Goal: Information Seeking & Learning: Compare options

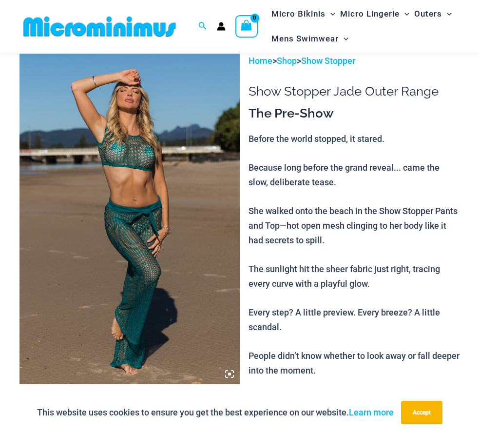
scroll to position [46, 0]
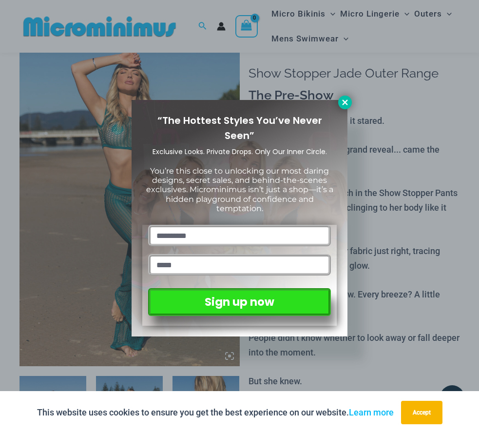
click at [345, 105] on icon at bounding box center [345, 102] width 9 height 9
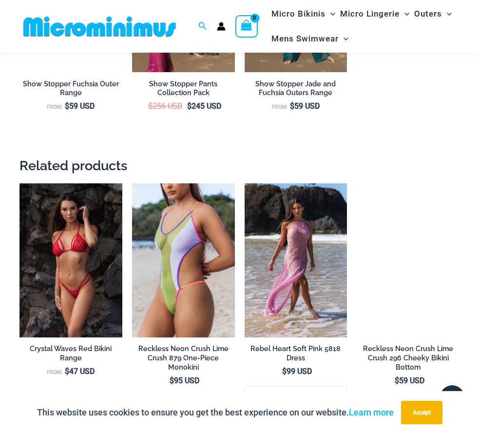
scroll to position [1619, 0]
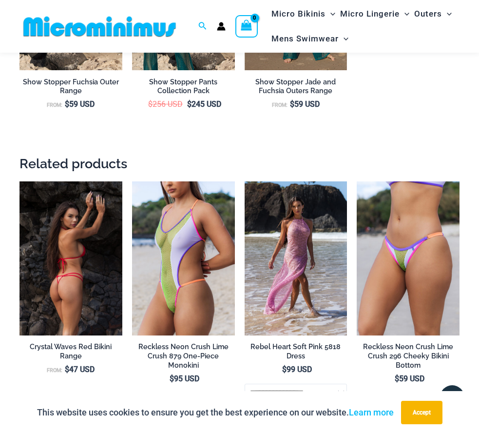
click at [73, 266] on img at bounding box center [70, 258] width 103 height 154
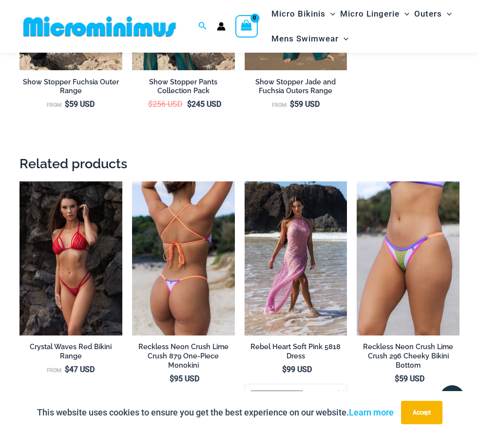
click at [179, 265] on img at bounding box center [183, 258] width 103 height 154
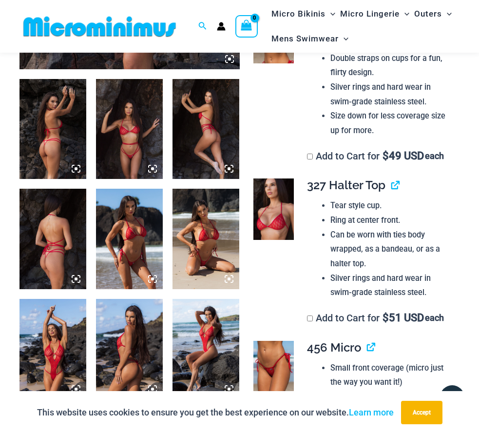
scroll to position [343, 0]
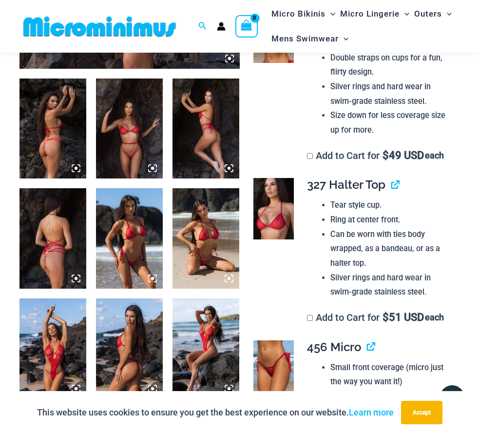
click at [65, 141] on img at bounding box center [52, 128] width 67 height 100
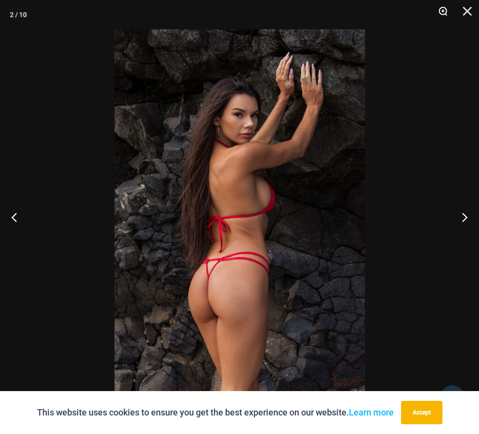
click at [443, 11] on button "Zoom" at bounding box center [439, 14] width 24 height 29
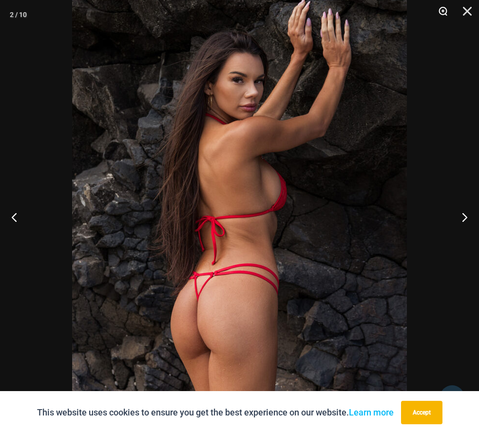
click at [441, 11] on button "Zoom" at bounding box center [439, 14] width 24 height 29
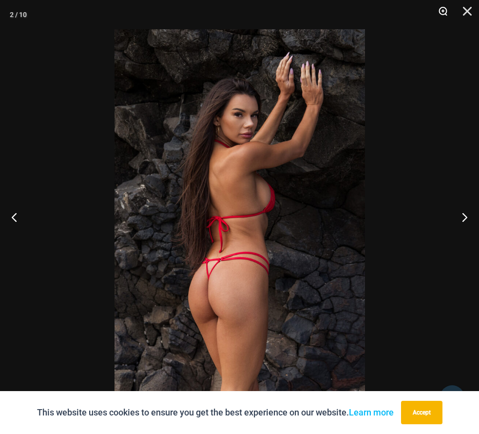
click at [441, 11] on button "Zoom" at bounding box center [439, 14] width 24 height 29
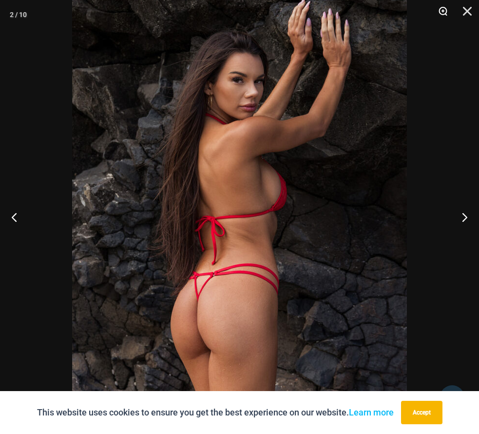
click at [442, 10] on button "Zoom" at bounding box center [439, 14] width 24 height 29
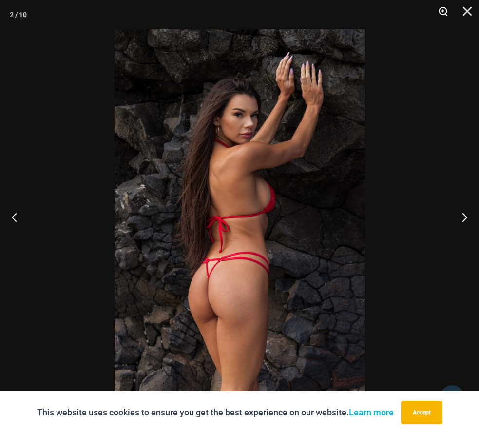
click at [442, 10] on button "Zoom" at bounding box center [439, 14] width 24 height 29
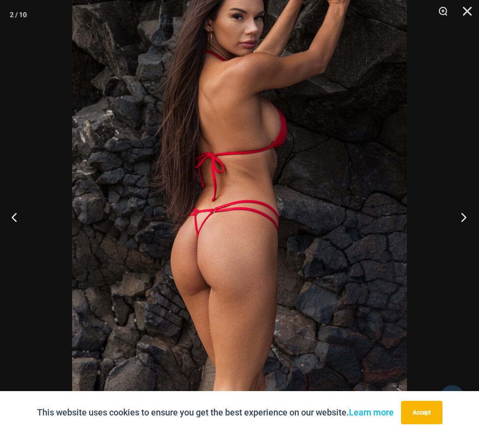
click at [463, 216] on button "Next" at bounding box center [460, 216] width 37 height 49
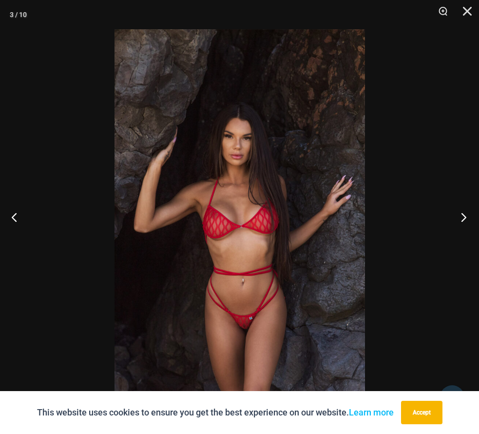
click at [463, 216] on button "Next" at bounding box center [460, 216] width 37 height 49
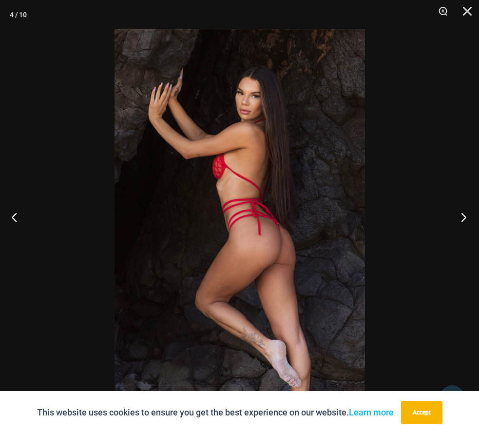
click at [463, 216] on button "Next" at bounding box center [460, 216] width 37 height 49
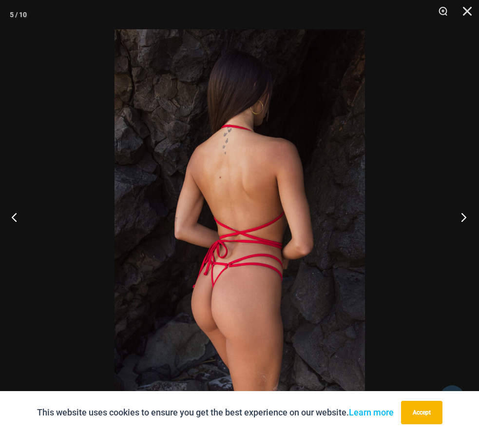
click at [463, 216] on button "Next" at bounding box center [460, 216] width 37 height 49
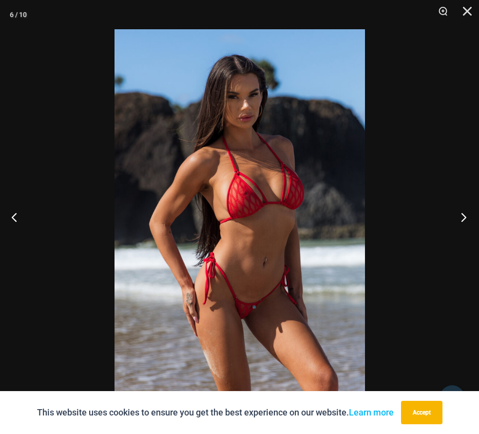
click at [463, 216] on button "Next" at bounding box center [460, 216] width 37 height 49
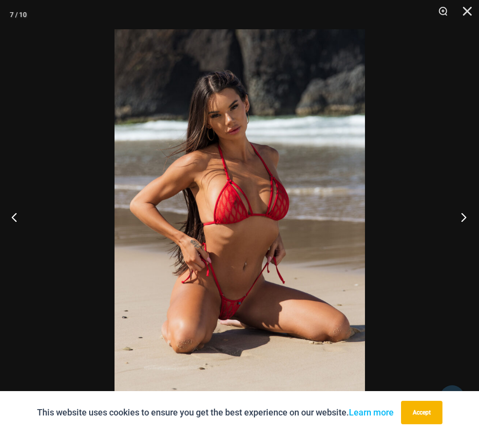
click at [463, 216] on button "Next" at bounding box center [460, 216] width 37 height 49
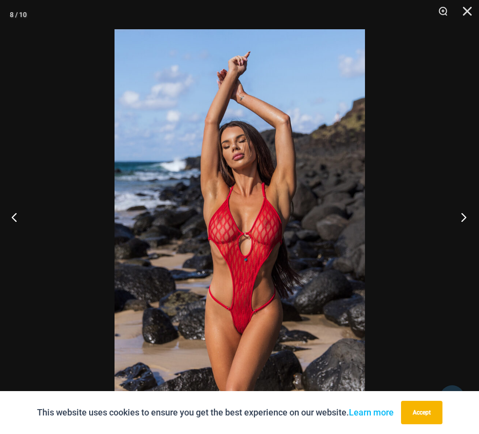
click at [463, 216] on button "Next" at bounding box center [460, 216] width 37 height 49
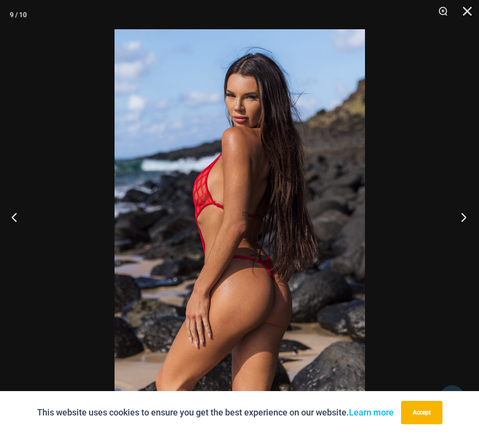
click at [463, 216] on button "Next" at bounding box center [460, 216] width 37 height 49
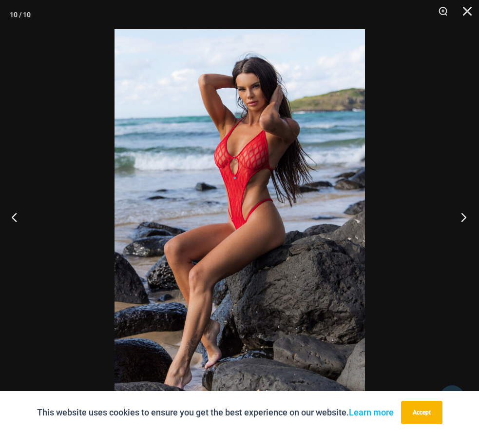
click at [463, 216] on button "Next" at bounding box center [460, 216] width 37 height 49
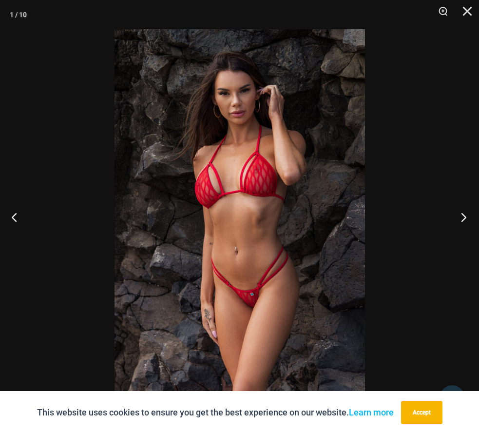
click at [463, 216] on button "Next" at bounding box center [460, 216] width 37 height 49
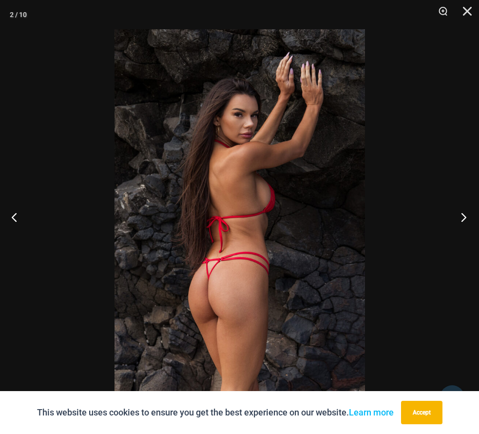
click at [463, 216] on button "Next" at bounding box center [460, 216] width 37 height 49
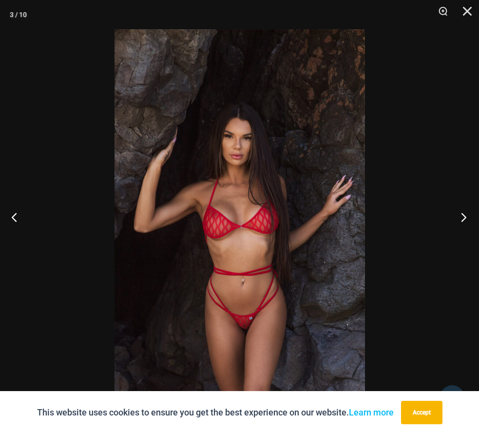
click at [463, 216] on button "Next" at bounding box center [460, 216] width 37 height 49
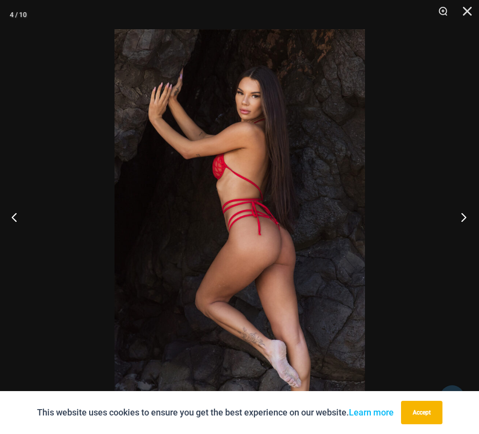
click at [463, 216] on button "Next" at bounding box center [460, 216] width 37 height 49
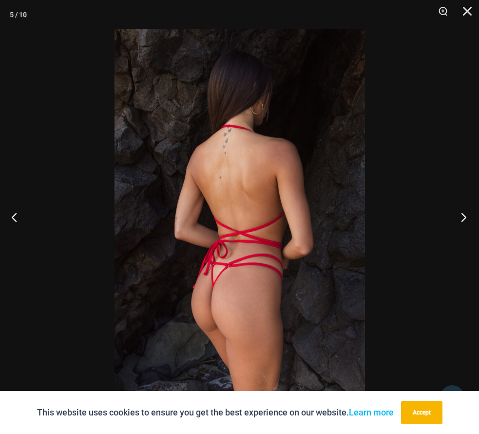
click at [463, 216] on button "Next" at bounding box center [460, 216] width 37 height 49
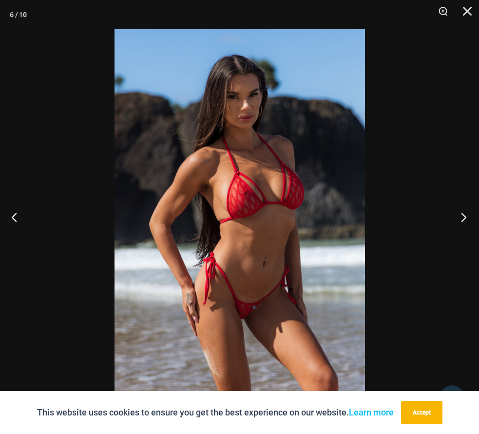
click at [463, 216] on button "Next" at bounding box center [460, 216] width 37 height 49
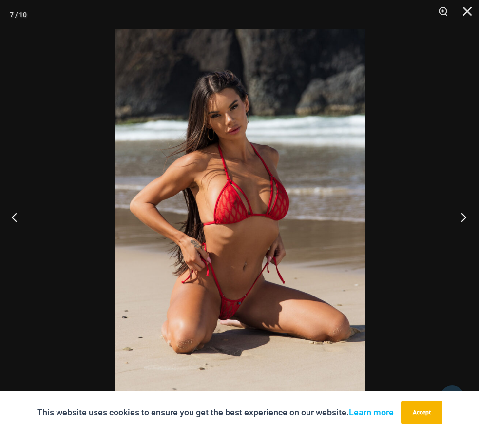
click at [463, 216] on button "Next" at bounding box center [460, 216] width 37 height 49
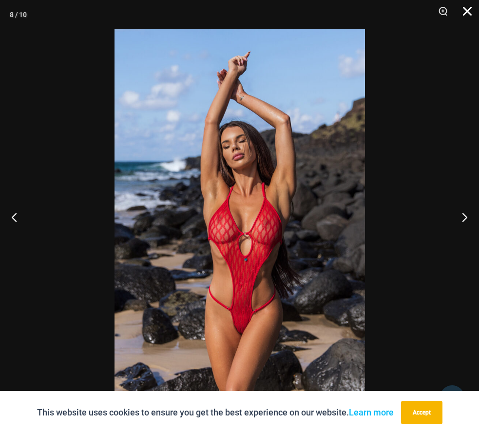
click at [465, 11] on button "Close" at bounding box center [464, 14] width 24 height 29
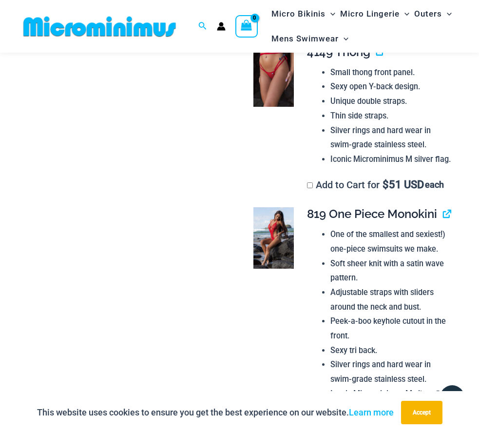
scroll to position [815, 0]
click at [273, 105] on img at bounding box center [273, 75] width 41 height 61
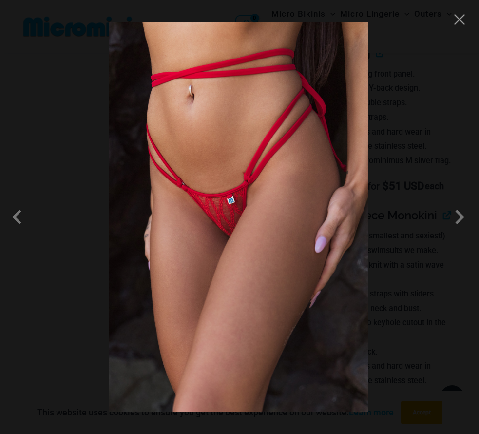
click at [276, 227] on img at bounding box center [239, 217] width 260 height 390
click at [457, 219] on span at bounding box center [459, 216] width 29 height 29
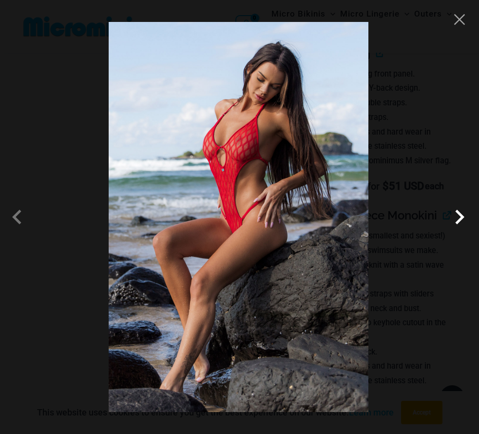
click at [457, 219] on span at bounding box center [459, 216] width 29 height 29
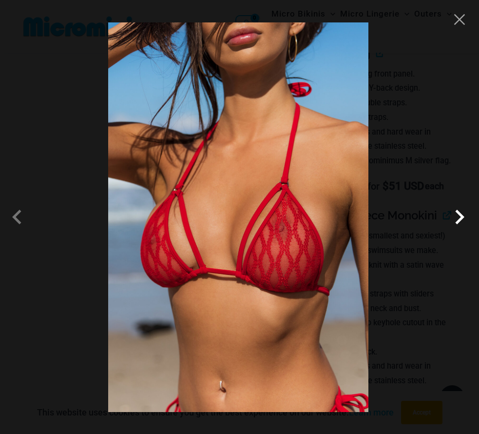
click at [460, 219] on span at bounding box center [459, 216] width 29 height 29
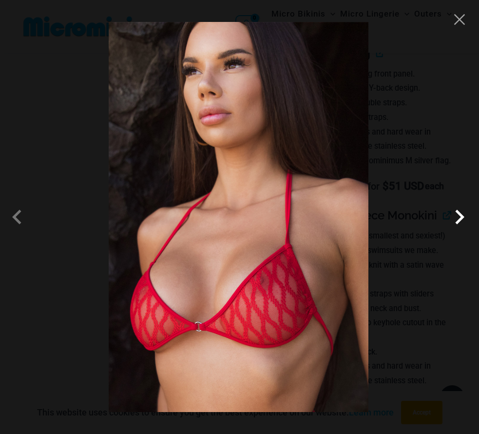
click at [460, 219] on span at bounding box center [459, 216] width 29 height 29
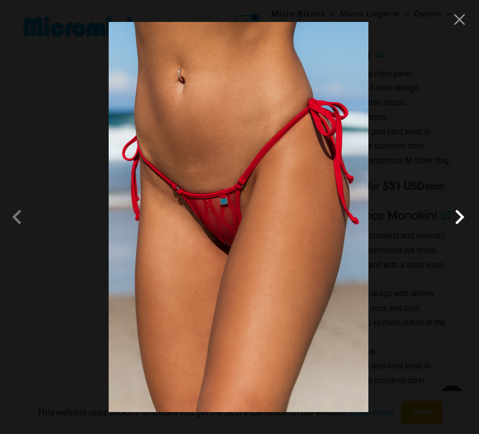
click at [460, 219] on span at bounding box center [459, 216] width 29 height 29
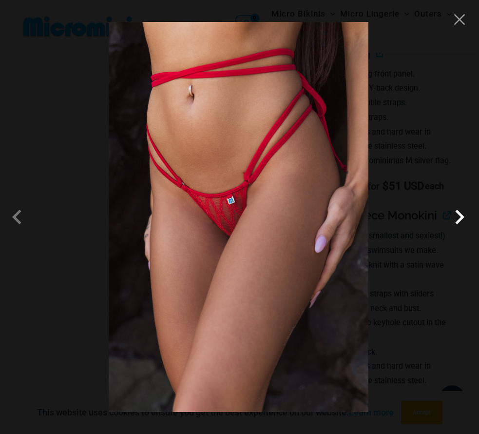
click at [460, 219] on span at bounding box center [459, 216] width 29 height 29
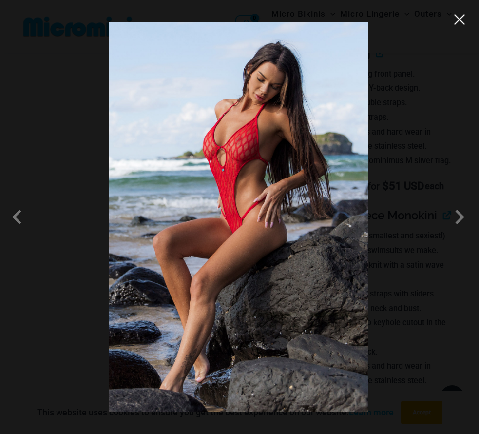
click at [459, 21] on button "Close" at bounding box center [459, 19] width 15 height 15
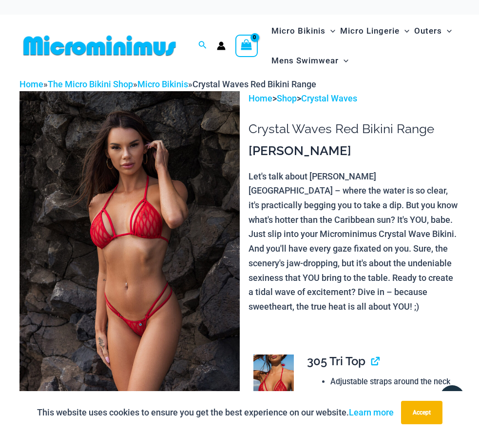
scroll to position [0, 0]
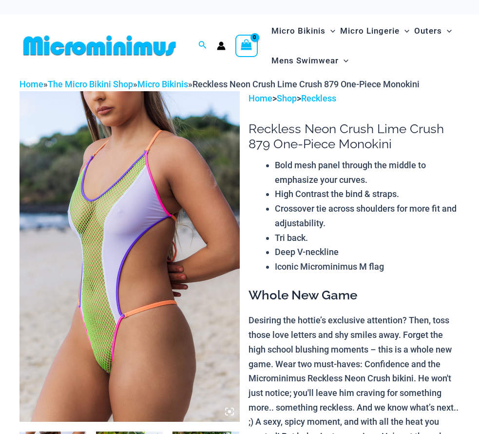
click at [143, 254] on img at bounding box center [129, 256] width 220 height 330
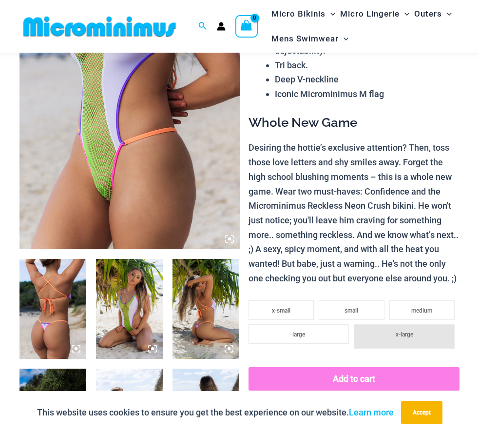
scroll to position [164, 0]
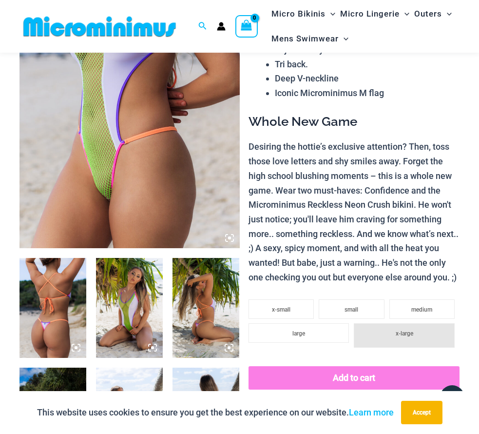
click at [59, 322] on img at bounding box center [52, 308] width 67 height 100
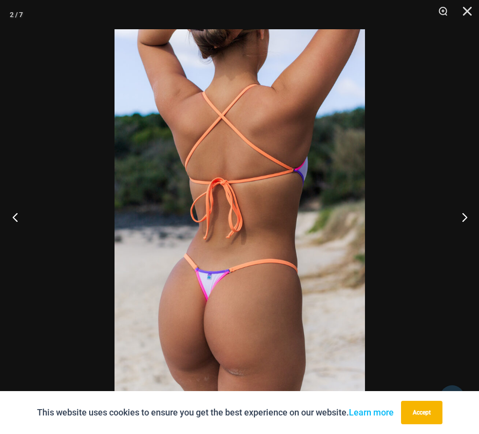
click at [18, 216] on button "Previous" at bounding box center [18, 216] width 37 height 49
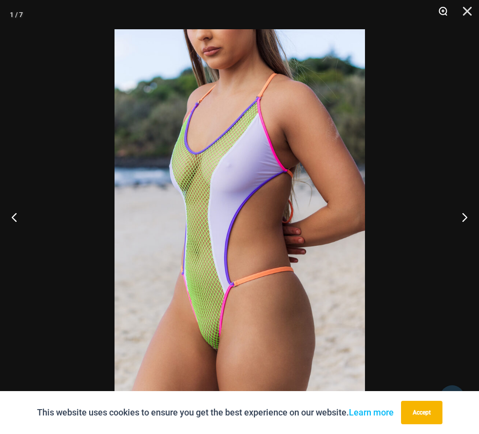
click at [445, 10] on button "Zoom" at bounding box center [439, 14] width 24 height 29
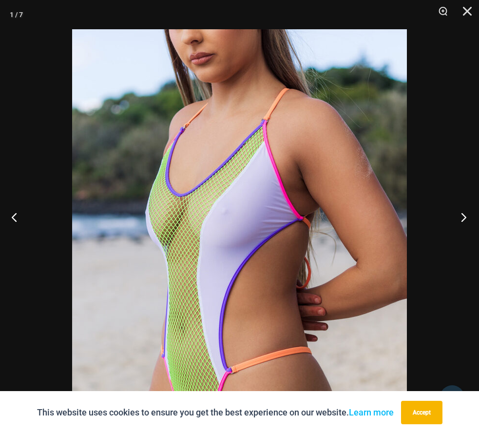
click at [463, 216] on button "Next" at bounding box center [460, 216] width 37 height 49
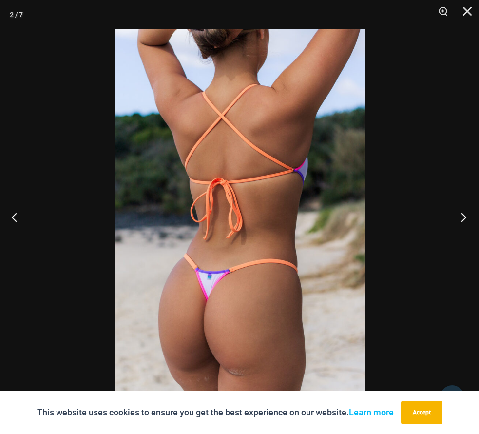
click at [463, 216] on button "Next" at bounding box center [460, 216] width 37 height 49
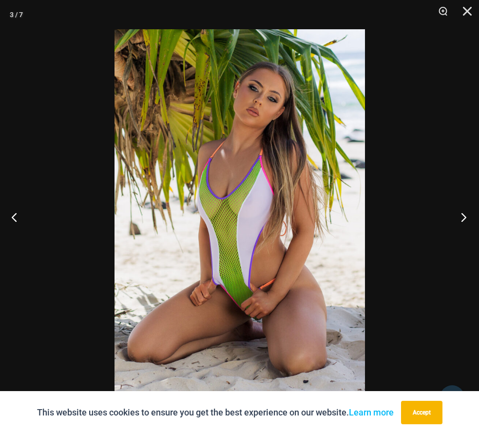
click at [463, 216] on button "Next" at bounding box center [460, 216] width 37 height 49
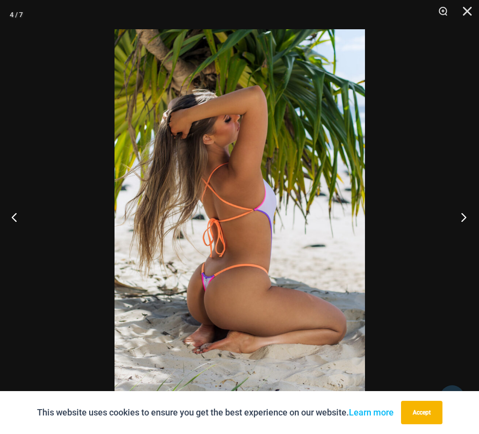
click at [463, 216] on button "Next" at bounding box center [460, 216] width 37 height 49
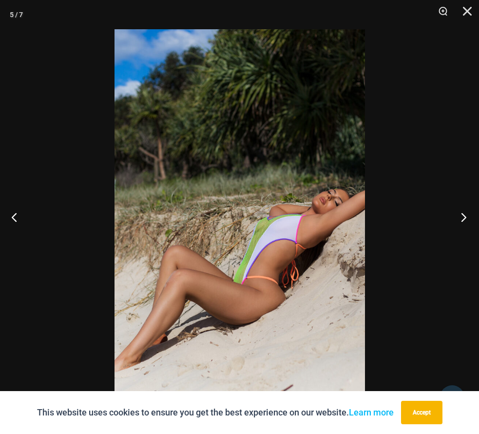
click at [463, 216] on button "Next" at bounding box center [460, 216] width 37 height 49
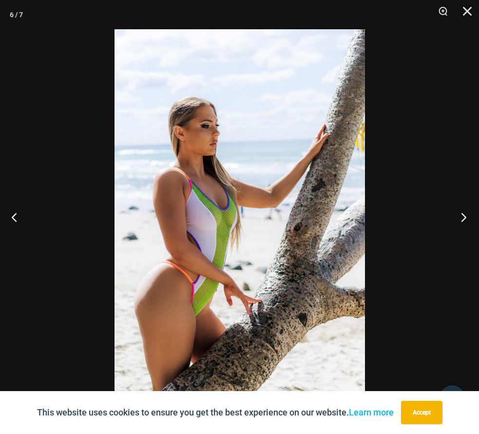
click at [463, 216] on button "Next" at bounding box center [460, 216] width 37 height 49
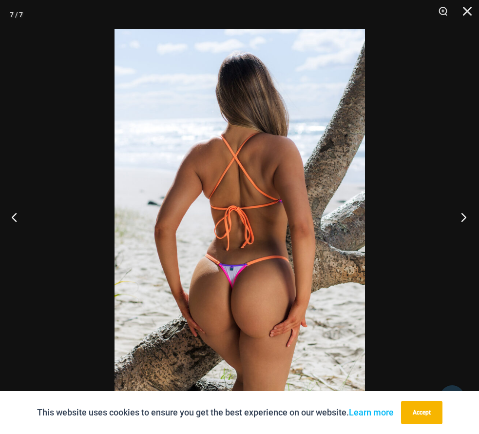
click at [463, 216] on button "Next" at bounding box center [460, 216] width 37 height 49
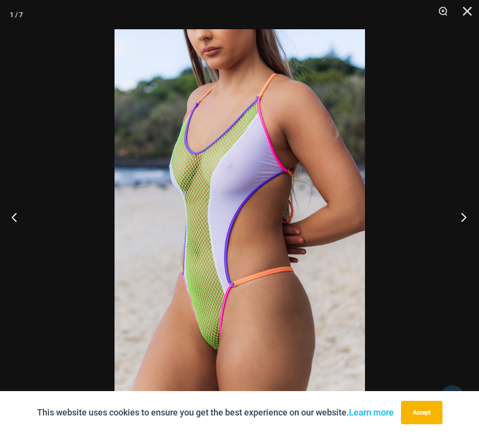
click at [463, 216] on button "Next" at bounding box center [460, 216] width 37 height 49
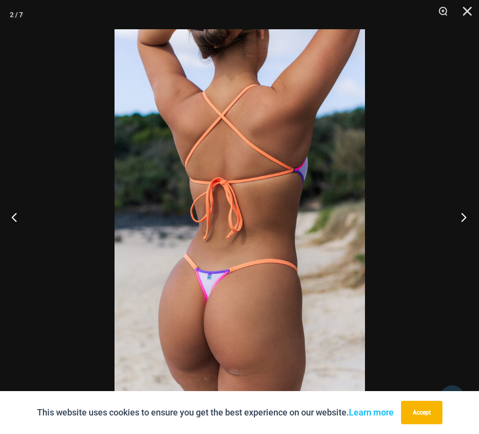
click at [463, 216] on button "Next" at bounding box center [460, 216] width 37 height 49
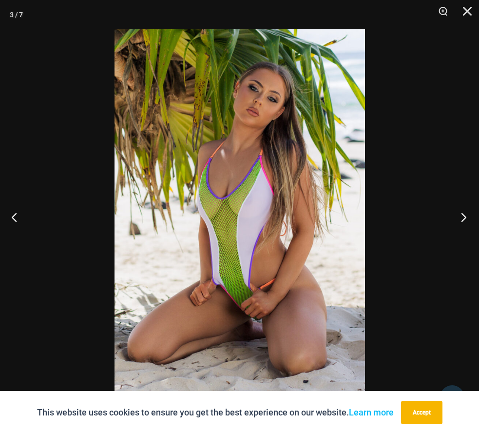
click at [463, 216] on button "Next" at bounding box center [460, 216] width 37 height 49
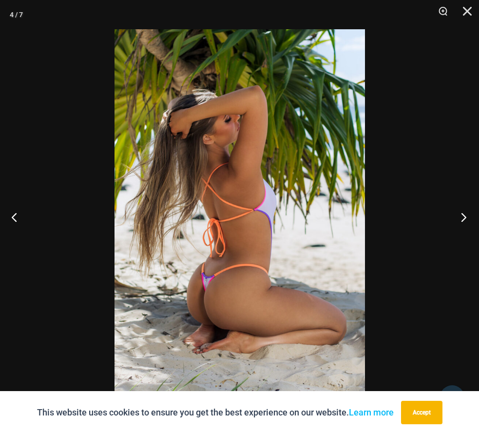
click at [463, 216] on button "Next" at bounding box center [460, 216] width 37 height 49
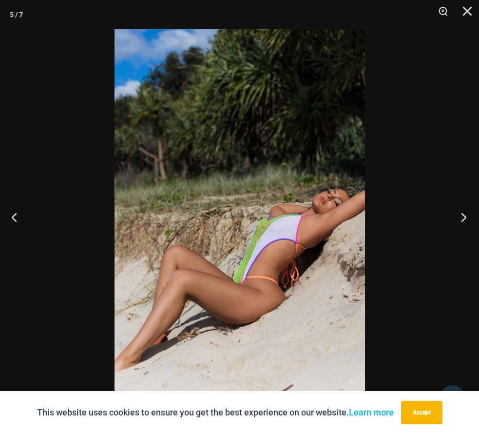
click at [463, 216] on button "Next" at bounding box center [460, 216] width 37 height 49
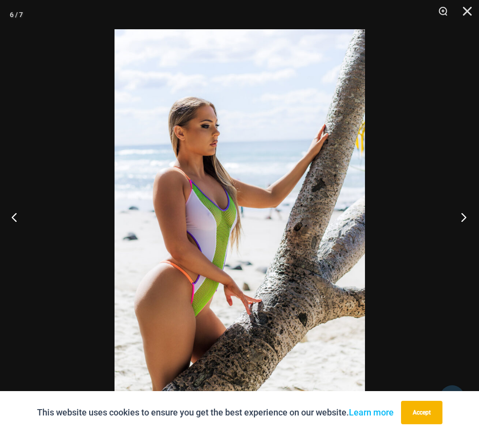
click at [463, 216] on button "Next" at bounding box center [460, 216] width 37 height 49
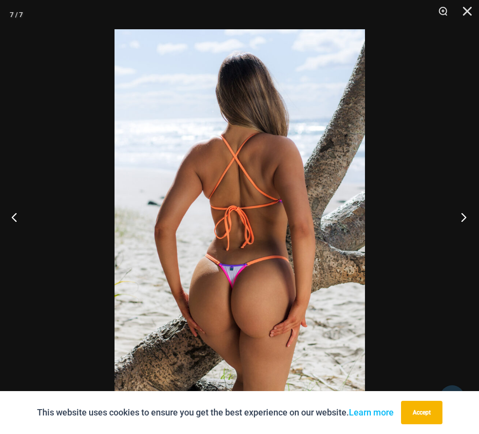
click at [463, 216] on button "Next" at bounding box center [460, 216] width 37 height 49
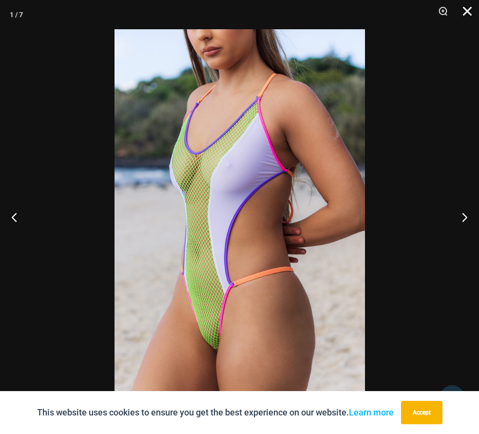
click at [469, 10] on button "Close" at bounding box center [464, 14] width 24 height 29
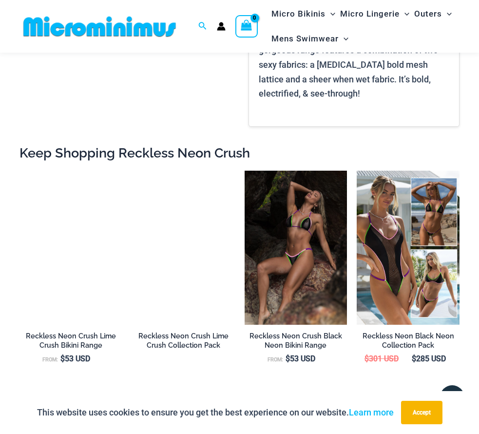
scroll to position [885, 0]
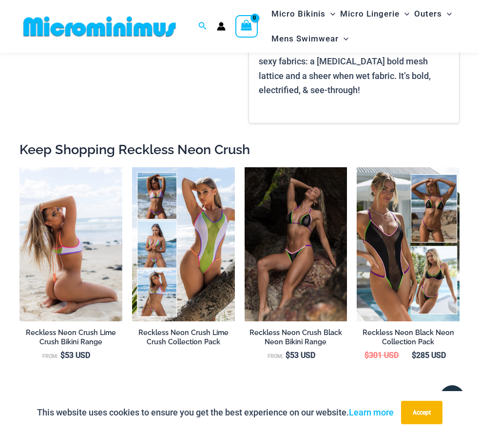
click at [77, 244] on img at bounding box center [70, 244] width 103 height 154
click at [69, 250] on img at bounding box center [70, 244] width 103 height 154
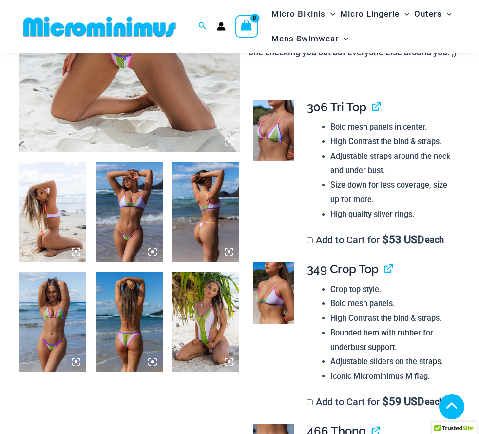
click at [58, 230] on img at bounding box center [52, 212] width 67 height 100
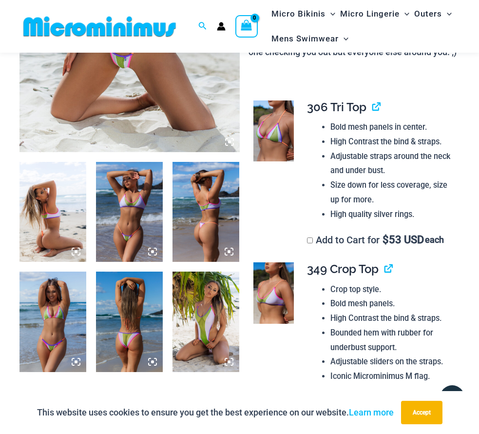
click at [55, 220] on img at bounding box center [52, 212] width 67 height 100
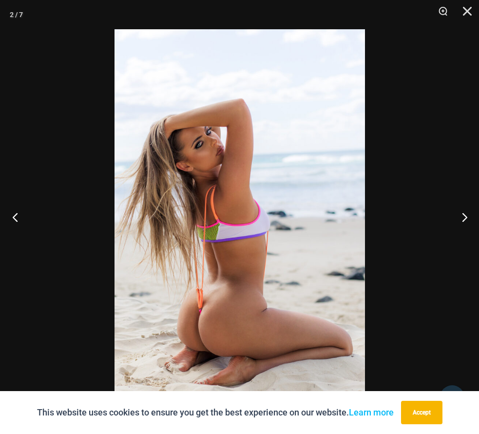
click at [17, 217] on button "Previous" at bounding box center [18, 216] width 37 height 49
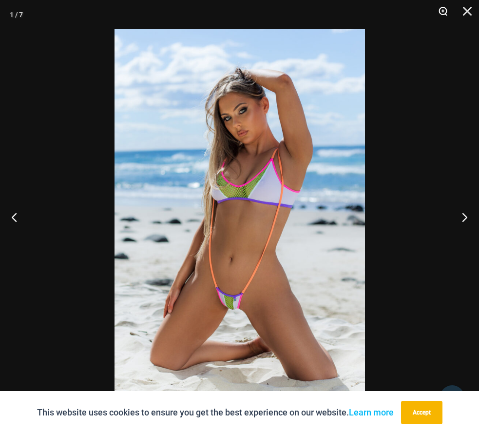
click at [442, 12] on button "Zoom" at bounding box center [439, 14] width 24 height 29
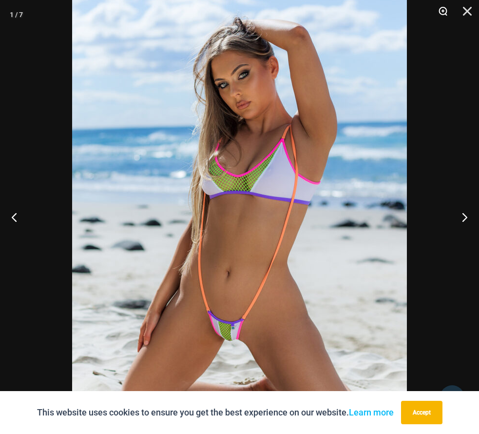
click at [442, 10] on button "Zoom" at bounding box center [439, 14] width 24 height 29
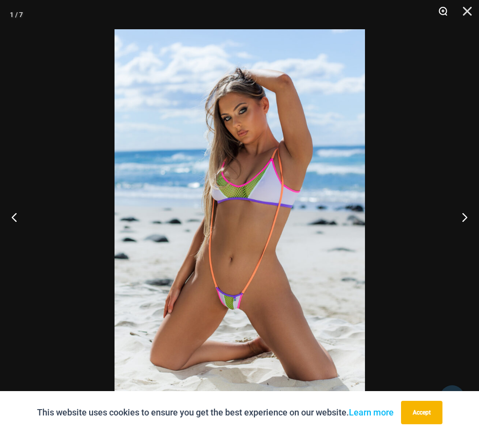
click at [442, 10] on button "Zoom" at bounding box center [439, 14] width 24 height 29
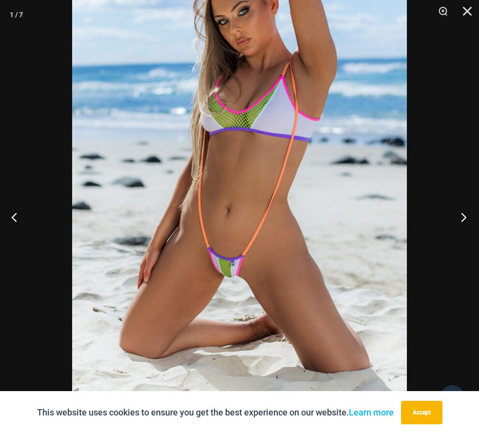
click at [462, 217] on button "Next" at bounding box center [460, 216] width 37 height 49
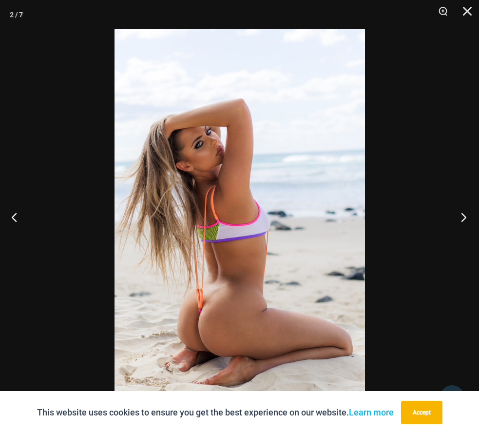
click at [462, 217] on button "Next" at bounding box center [460, 216] width 37 height 49
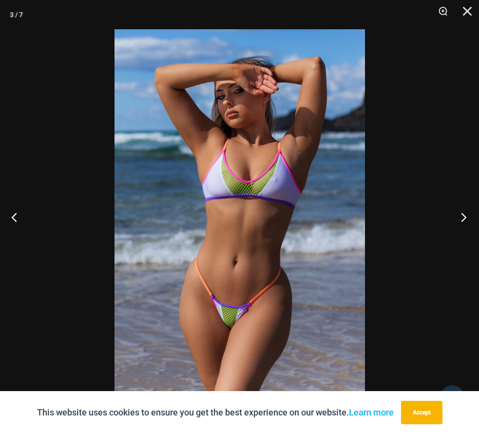
click at [462, 217] on button "Next" at bounding box center [460, 216] width 37 height 49
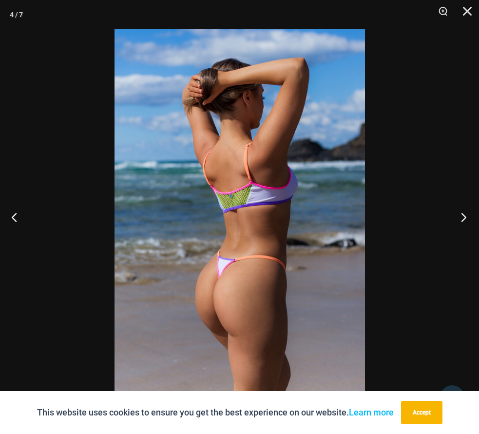
click at [462, 217] on button "Next" at bounding box center [460, 216] width 37 height 49
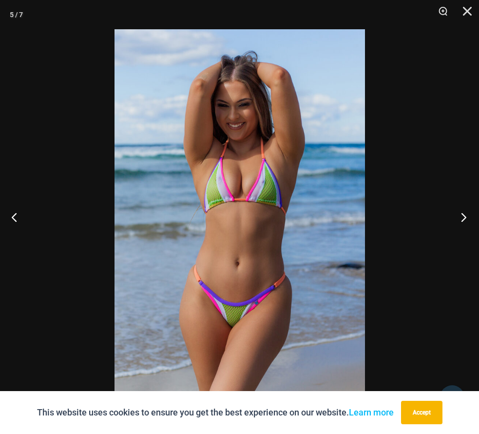
click at [462, 217] on button "Next" at bounding box center [460, 216] width 37 height 49
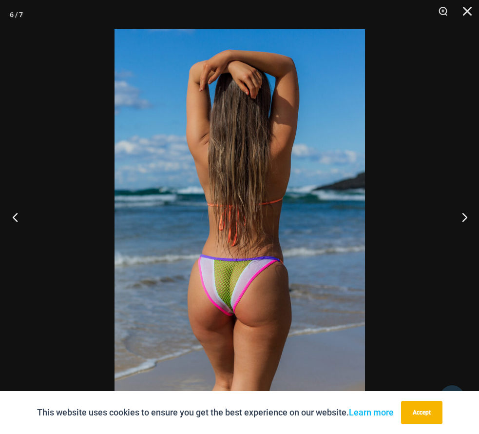
click at [18, 219] on button "Previous" at bounding box center [18, 216] width 37 height 49
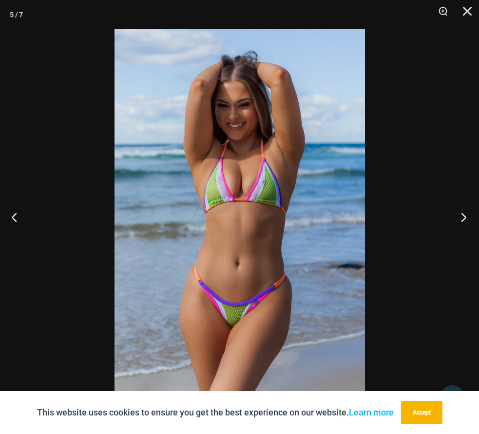
click at [464, 217] on button "Next" at bounding box center [460, 216] width 37 height 49
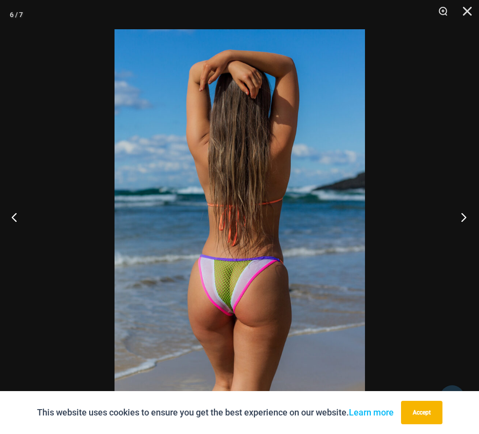
click at [463, 217] on button "Next" at bounding box center [460, 216] width 37 height 49
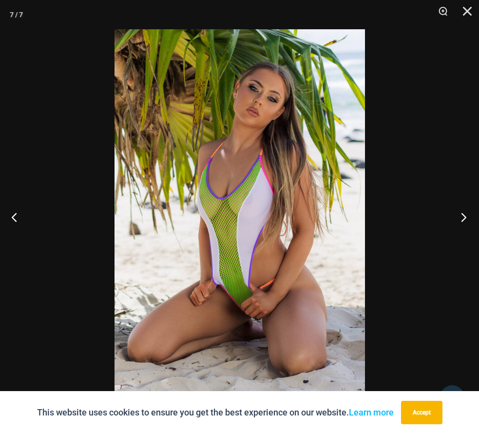
click at [463, 217] on button "Next" at bounding box center [460, 216] width 37 height 49
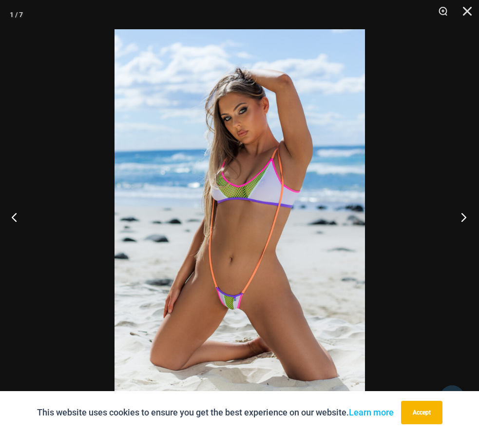
click at [463, 217] on button "Next" at bounding box center [460, 216] width 37 height 49
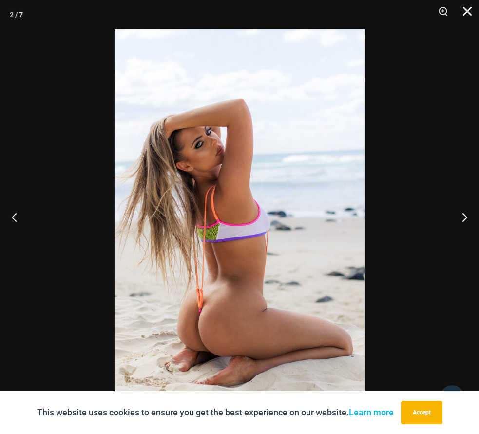
click at [468, 9] on button "Close" at bounding box center [464, 14] width 24 height 29
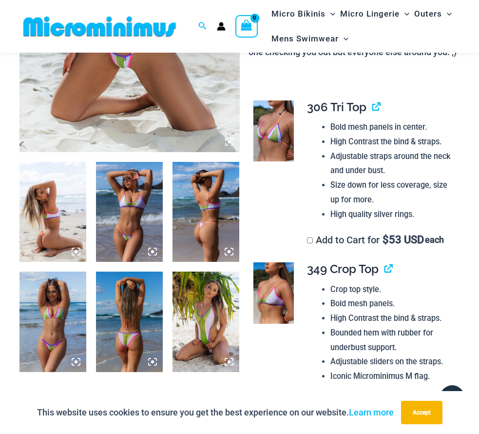
click at [272, 150] on img at bounding box center [273, 130] width 41 height 61
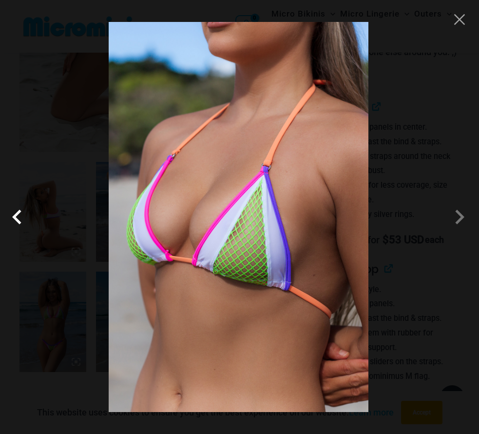
click at [14, 217] on span at bounding box center [19, 216] width 29 height 29
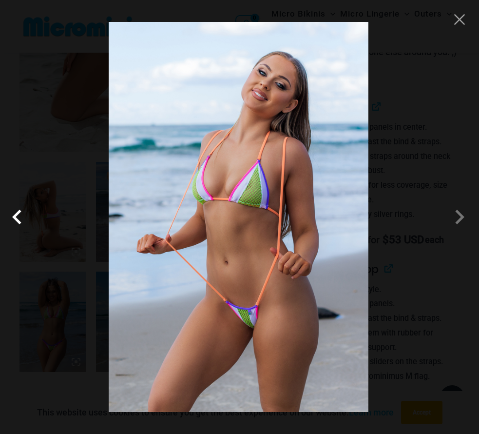
click at [13, 218] on span at bounding box center [19, 216] width 29 height 29
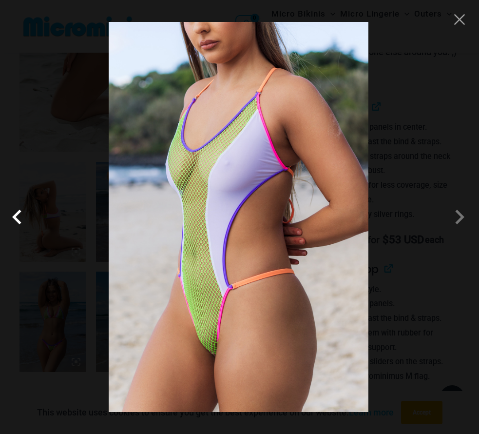
click at [14, 218] on span at bounding box center [19, 216] width 29 height 29
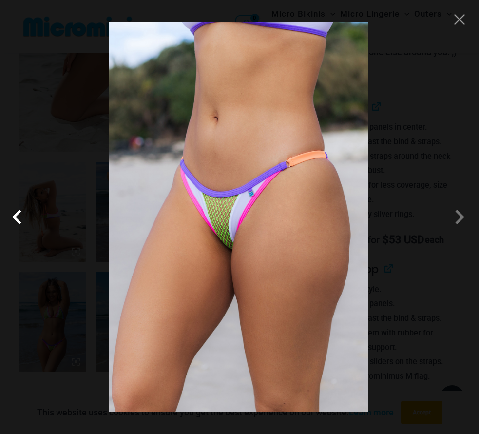
click at [14, 218] on span at bounding box center [19, 216] width 29 height 29
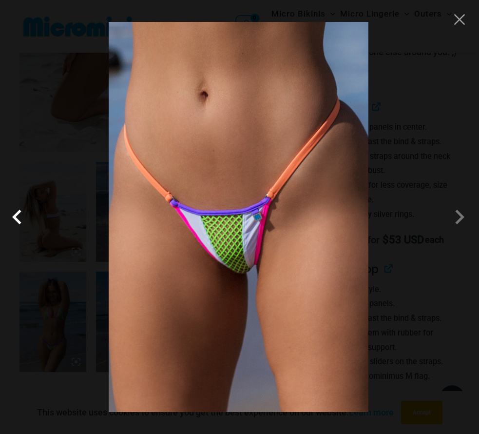
click at [14, 218] on span at bounding box center [19, 216] width 29 height 29
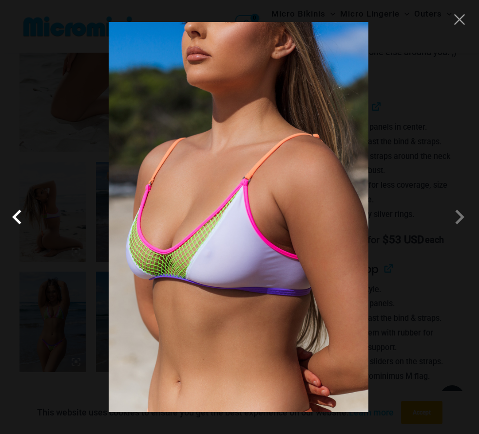
click at [14, 218] on span at bounding box center [19, 216] width 29 height 29
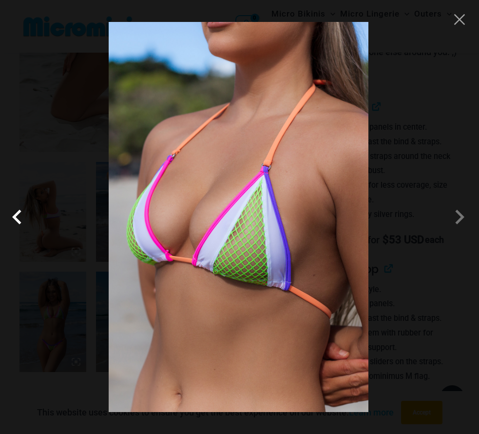
click at [14, 218] on span at bounding box center [19, 216] width 29 height 29
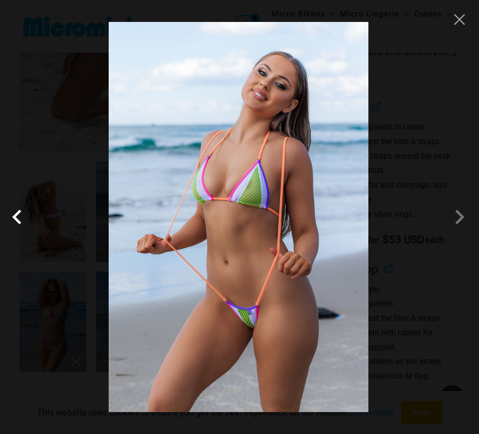
click at [14, 218] on span at bounding box center [19, 216] width 29 height 29
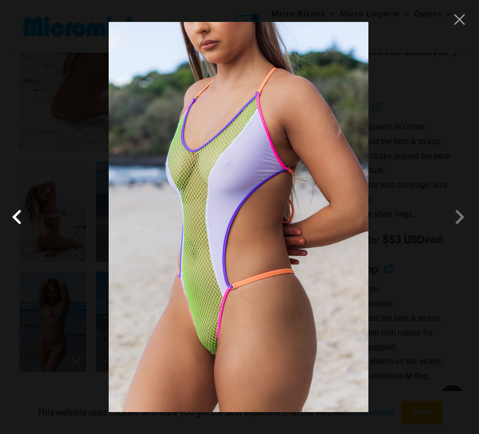
click at [14, 218] on span at bounding box center [19, 216] width 29 height 29
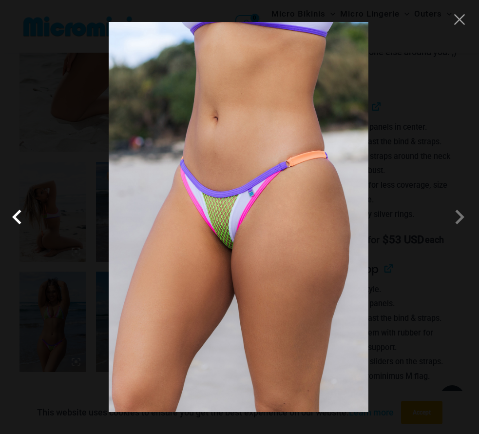
click at [14, 218] on span at bounding box center [19, 216] width 29 height 29
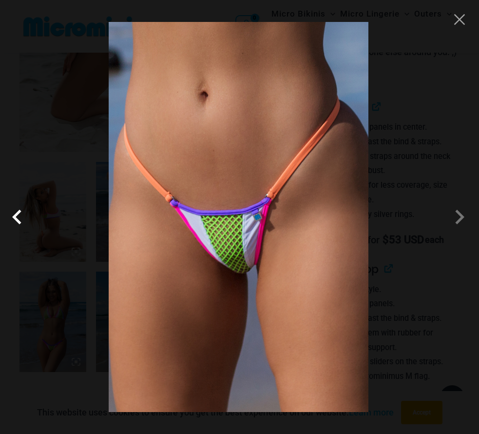
click at [14, 218] on span at bounding box center [19, 216] width 29 height 29
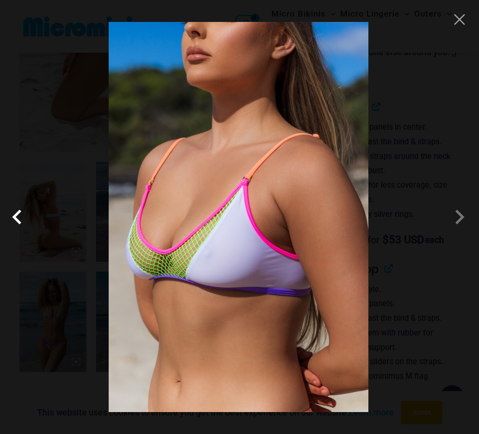
click at [14, 218] on span at bounding box center [19, 216] width 29 height 29
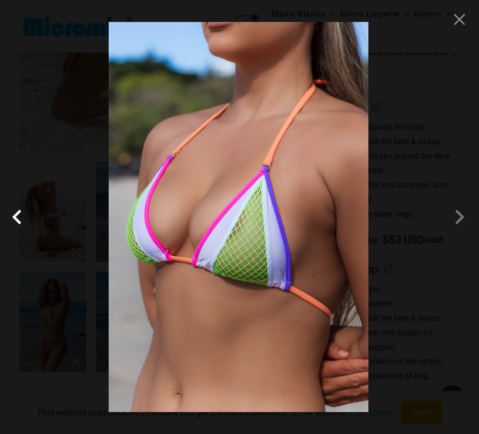
click at [14, 218] on span at bounding box center [19, 216] width 29 height 29
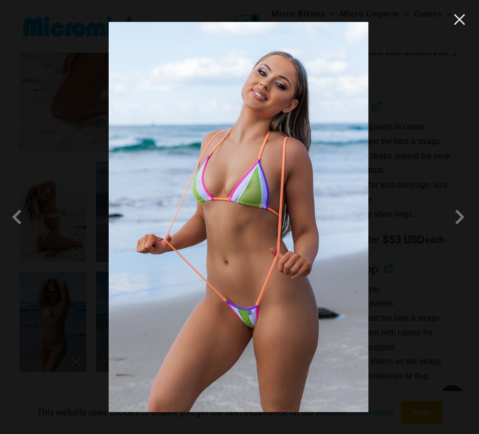
click at [461, 21] on button "Close" at bounding box center [459, 19] width 15 height 15
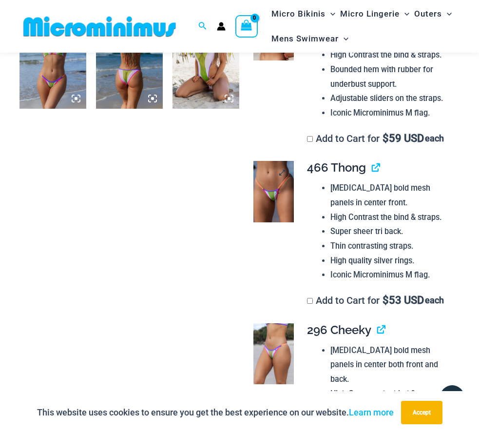
scroll to position [524, 0]
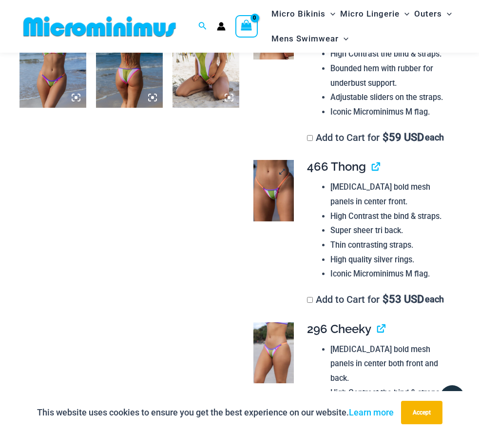
click at [271, 221] on img at bounding box center [273, 190] width 41 height 61
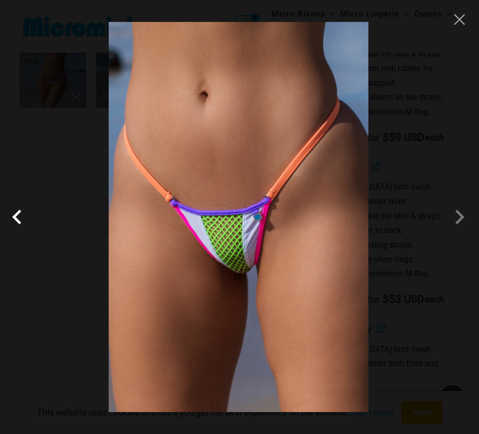
click at [20, 222] on span at bounding box center [19, 216] width 29 height 29
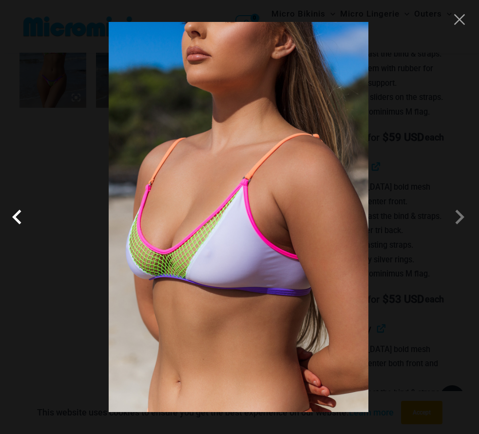
click at [18, 218] on span at bounding box center [19, 216] width 29 height 29
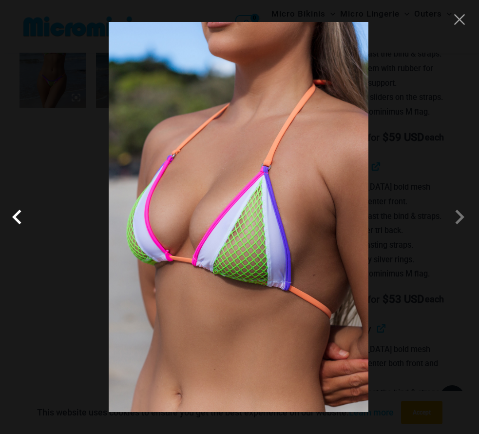
click at [18, 218] on span at bounding box center [19, 216] width 29 height 29
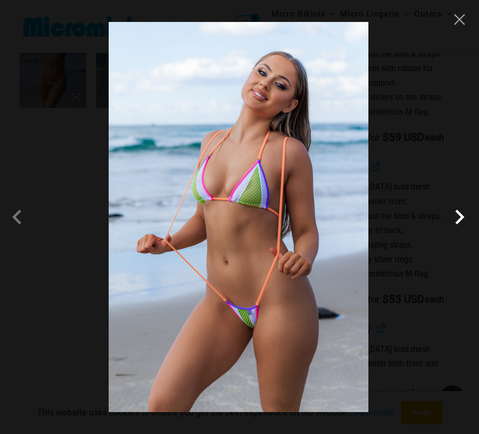
click at [462, 217] on span at bounding box center [459, 216] width 29 height 29
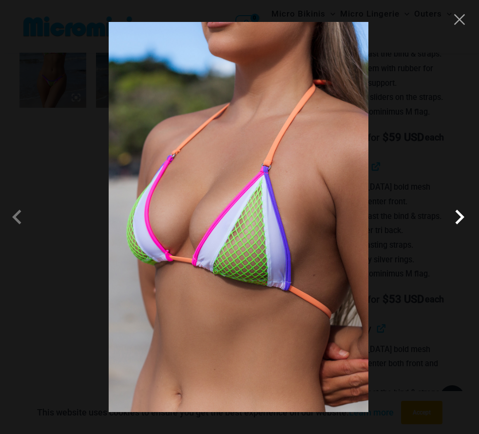
click at [461, 217] on span at bounding box center [459, 216] width 29 height 29
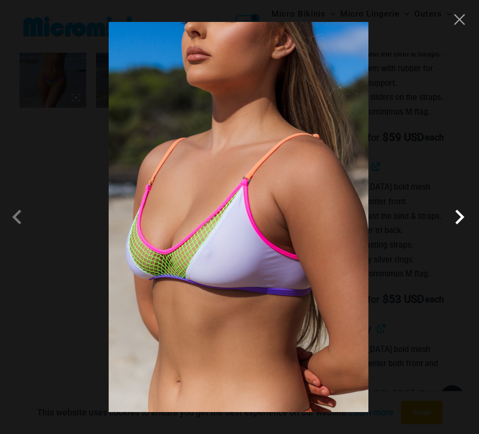
click at [461, 217] on span at bounding box center [459, 216] width 29 height 29
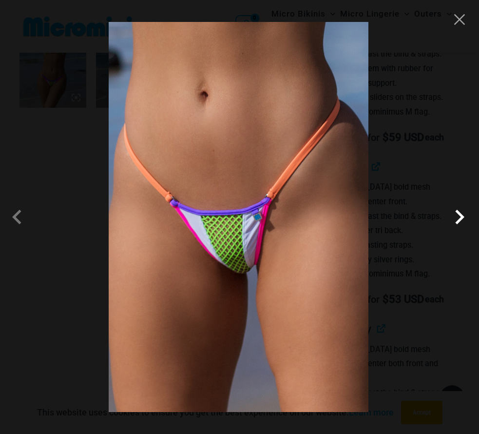
click at [460, 216] on span at bounding box center [459, 216] width 29 height 29
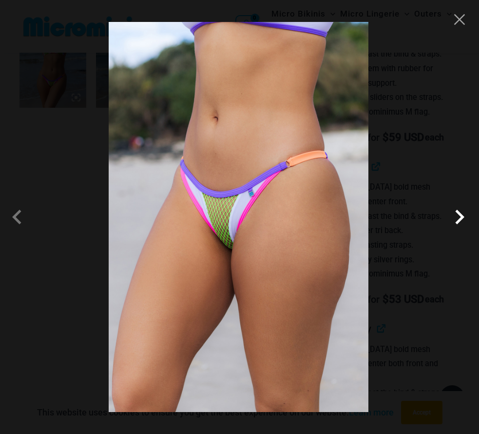
click at [459, 216] on span at bounding box center [459, 216] width 29 height 29
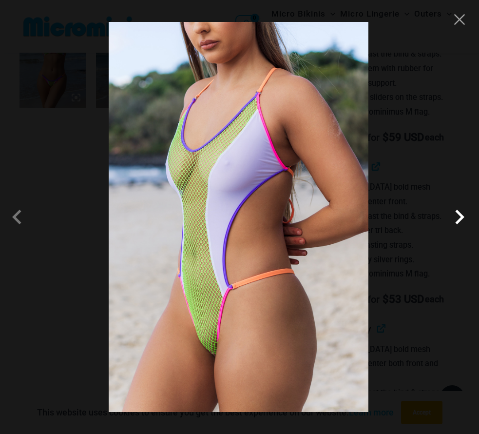
click at [459, 216] on span at bounding box center [459, 216] width 29 height 29
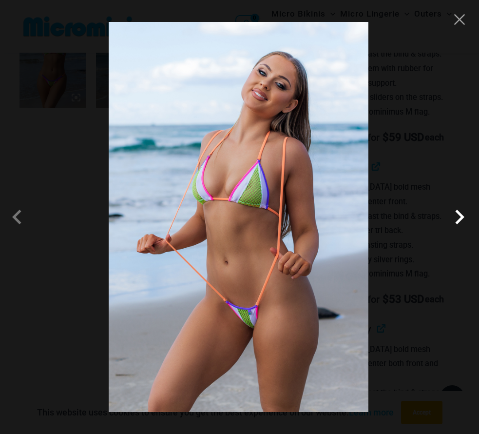
click at [459, 216] on span at bounding box center [459, 216] width 29 height 29
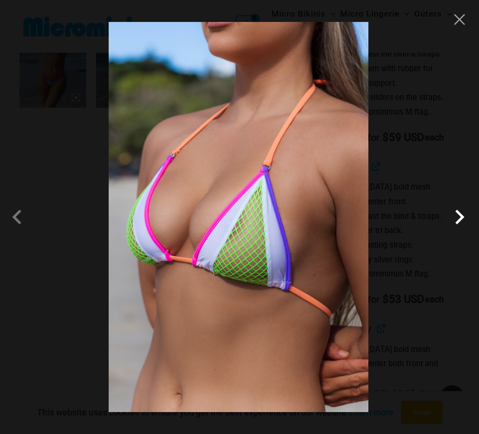
click at [459, 216] on span at bounding box center [459, 216] width 29 height 29
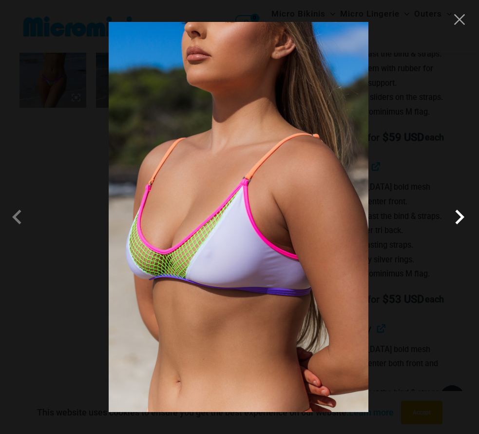
click at [459, 216] on span at bounding box center [459, 216] width 29 height 29
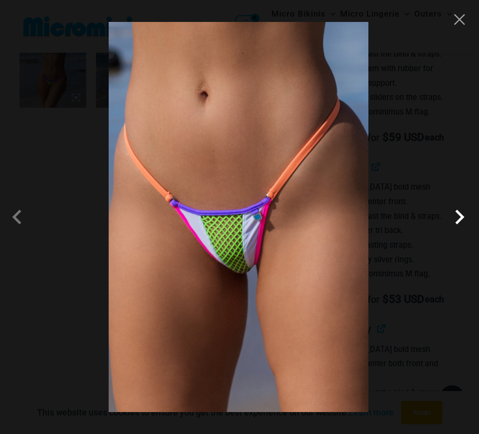
click at [459, 216] on span at bounding box center [459, 216] width 29 height 29
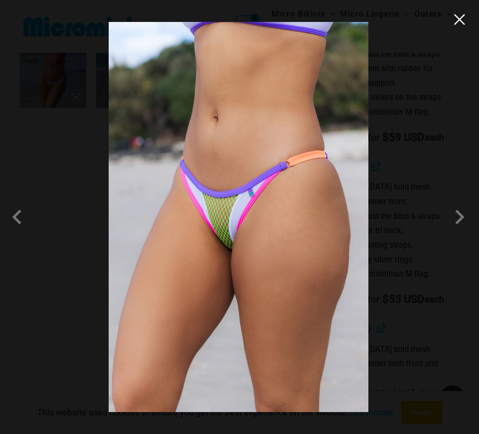
click at [462, 22] on button "Close" at bounding box center [459, 19] width 15 height 15
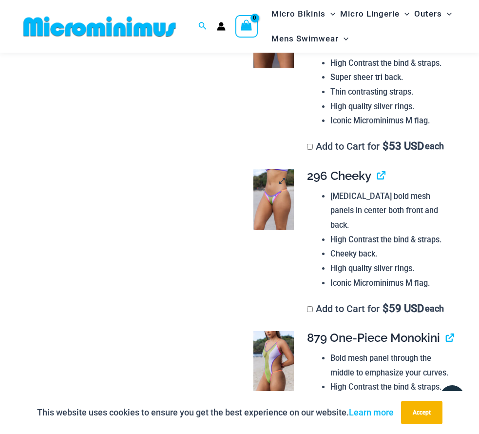
scroll to position [677, 0]
click at [271, 230] on img at bounding box center [273, 199] width 41 height 61
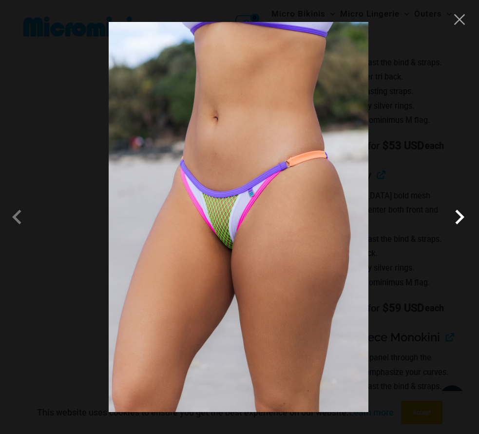
click at [459, 220] on span at bounding box center [459, 216] width 29 height 29
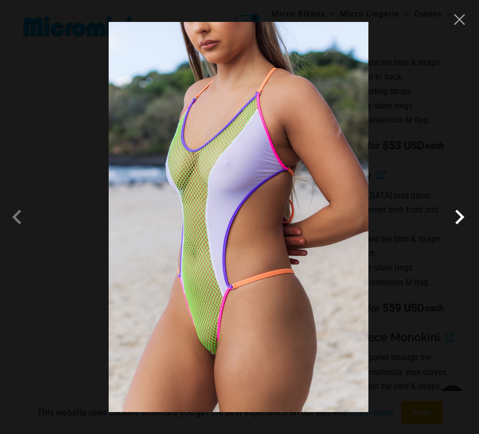
click at [459, 220] on span at bounding box center [459, 216] width 29 height 29
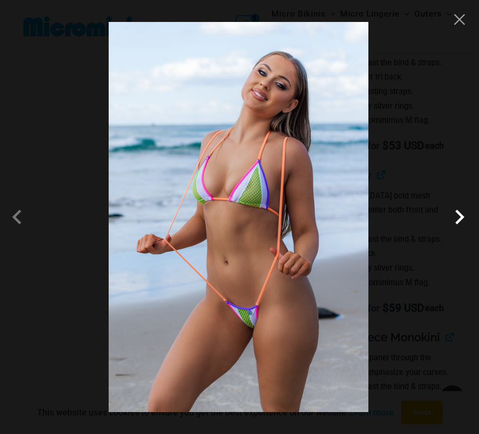
click at [459, 220] on span at bounding box center [459, 216] width 29 height 29
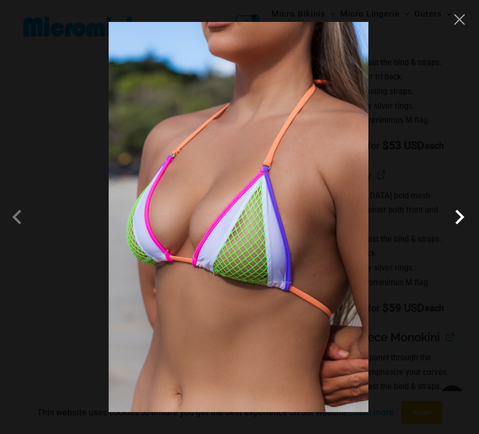
click at [459, 220] on span at bounding box center [459, 216] width 29 height 29
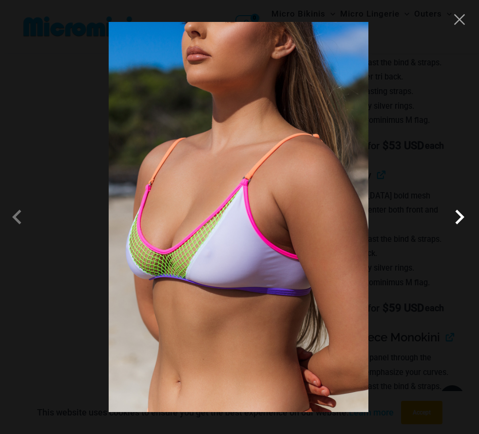
click at [459, 220] on span at bounding box center [459, 216] width 29 height 29
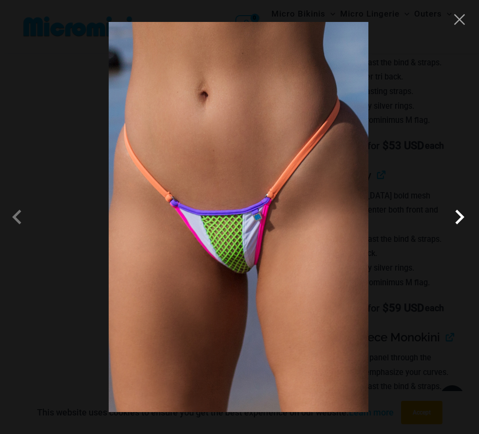
click at [459, 220] on span at bounding box center [459, 216] width 29 height 29
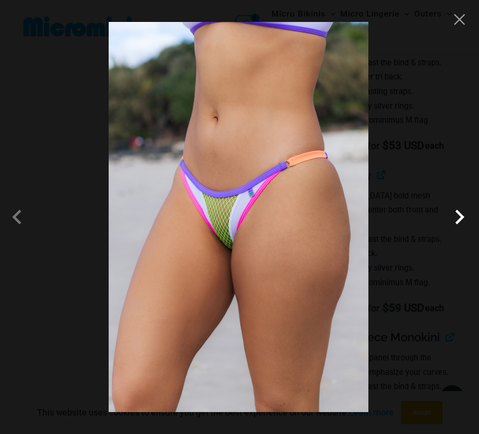
click at [459, 220] on span at bounding box center [459, 216] width 29 height 29
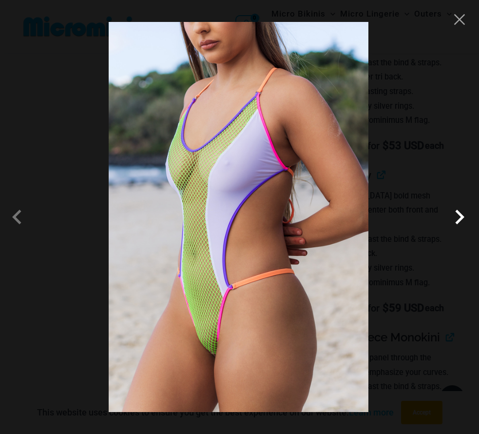
click at [459, 220] on span at bounding box center [459, 216] width 29 height 29
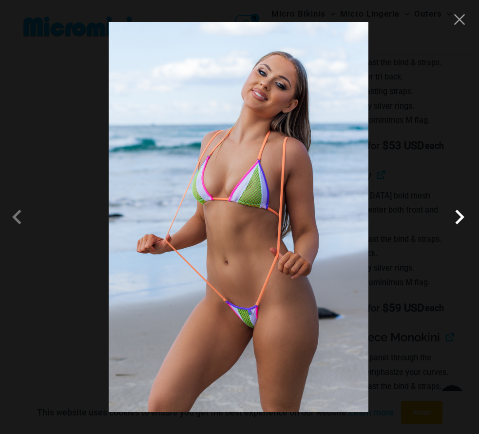
click at [459, 220] on span at bounding box center [459, 216] width 29 height 29
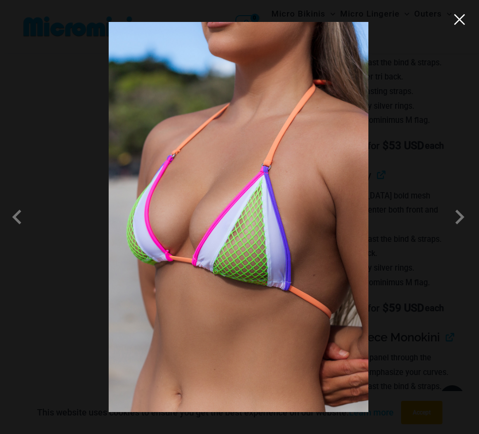
click at [459, 25] on button "Close" at bounding box center [459, 19] width 15 height 15
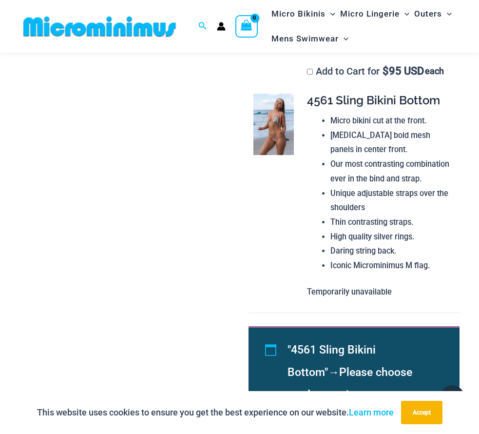
scroll to position [1095, 0]
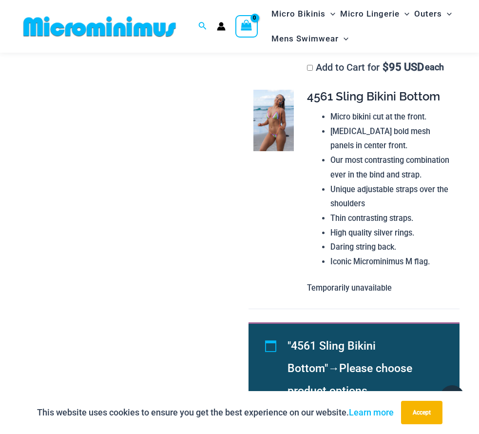
click at [275, 151] on img at bounding box center [273, 120] width 41 height 61
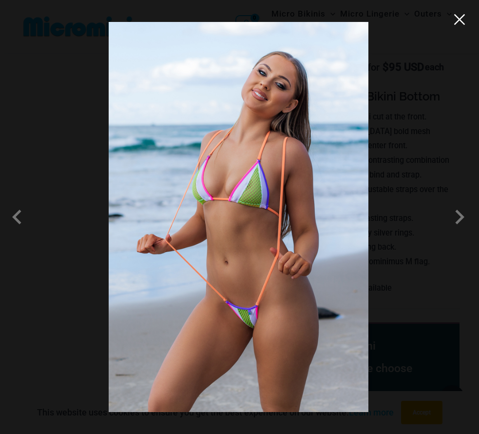
click at [460, 21] on button "Close" at bounding box center [459, 19] width 15 height 15
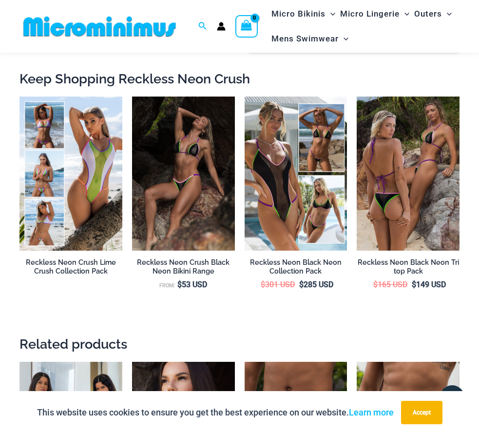
scroll to position [1929, 0]
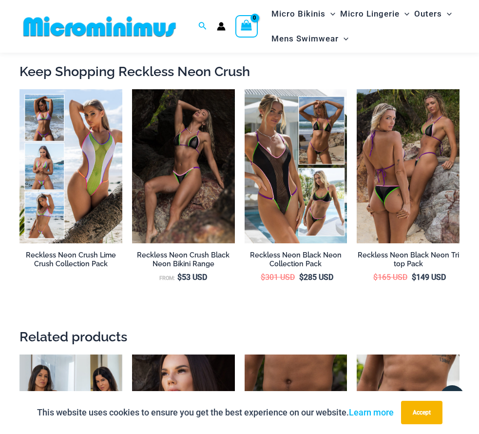
click at [182, 215] on img at bounding box center [183, 166] width 103 height 154
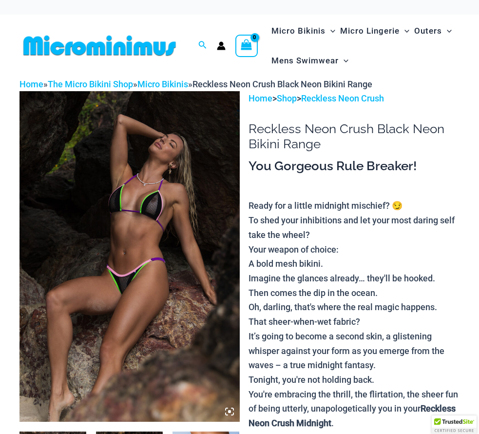
click at [170, 216] on img at bounding box center [129, 256] width 220 height 330
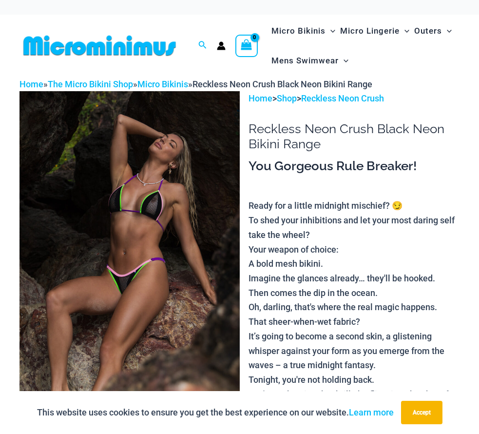
click at [152, 215] on img at bounding box center [129, 256] width 220 height 330
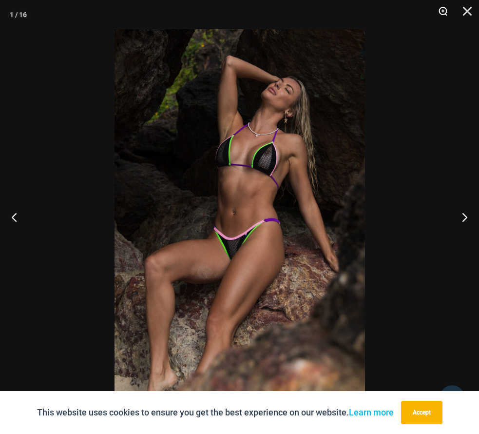
click at [444, 13] on button "Zoom" at bounding box center [439, 14] width 24 height 29
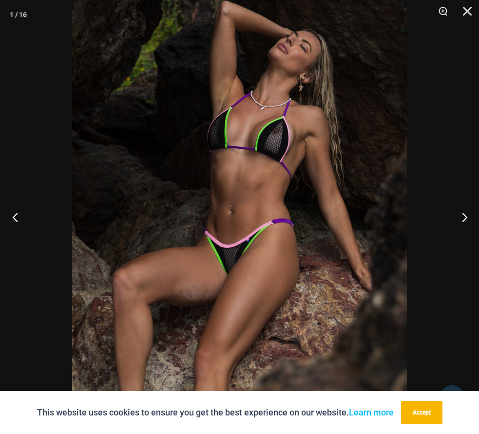
click at [17, 218] on button "Previous" at bounding box center [18, 216] width 37 height 49
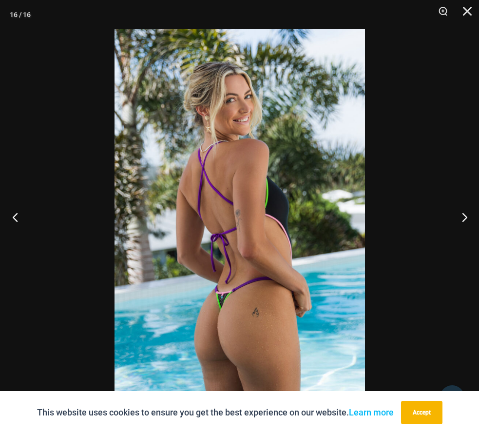
click at [17, 218] on button "Previous" at bounding box center [18, 216] width 37 height 49
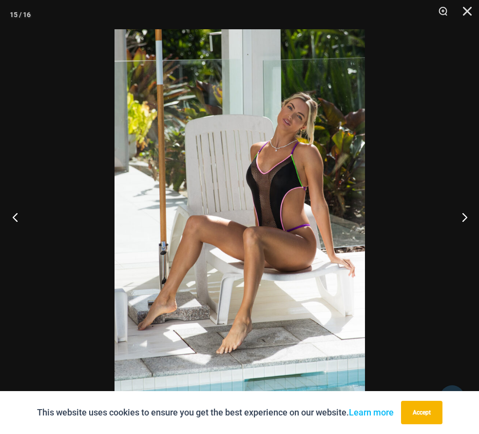
click at [17, 218] on button "Previous" at bounding box center [18, 216] width 37 height 49
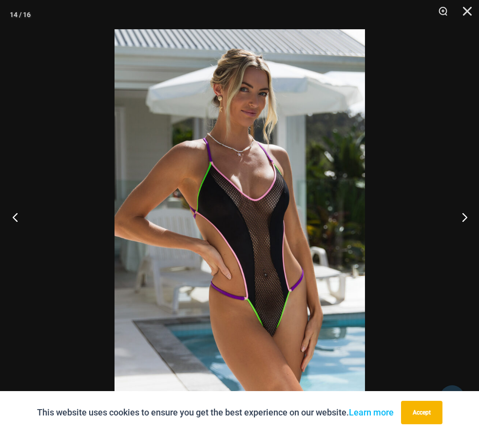
click at [17, 218] on button "Previous" at bounding box center [18, 216] width 37 height 49
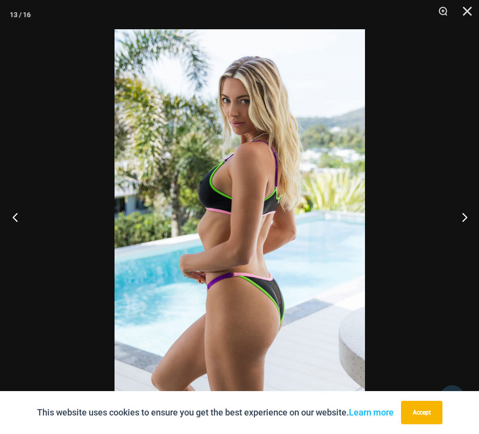
click at [17, 218] on button "Previous" at bounding box center [18, 216] width 37 height 49
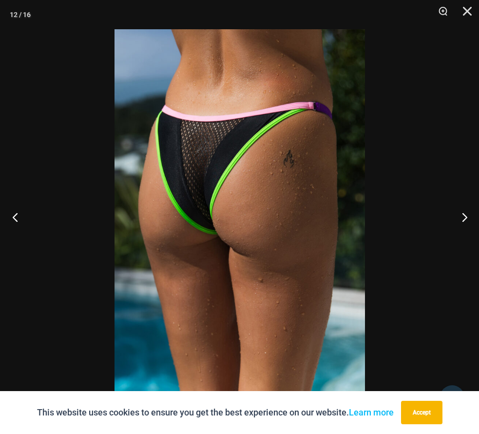
click at [17, 218] on button "Previous" at bounding box center [18, 216] width 37 height 49
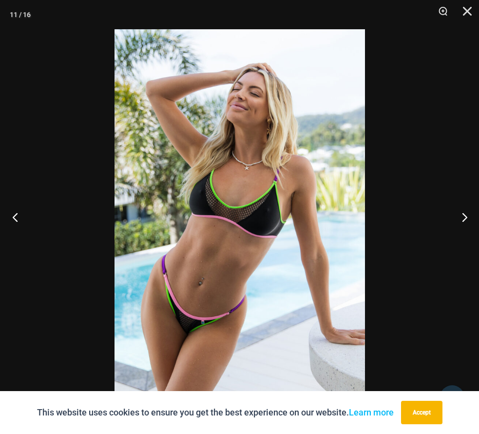
click at [17, 218] on button "Previous" at bounding box center [18, 216] width 37 height 49
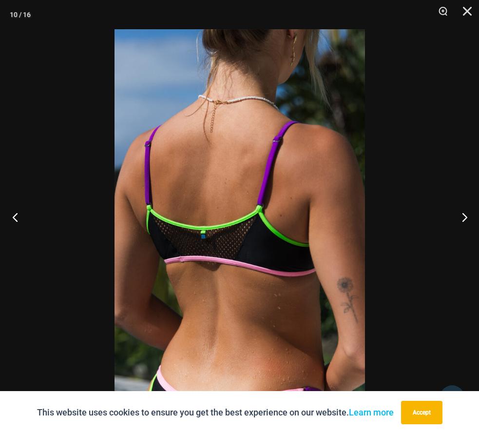
click at [17, 218] on button "Previous" at bounding box center [18, 216] width 37 height 49
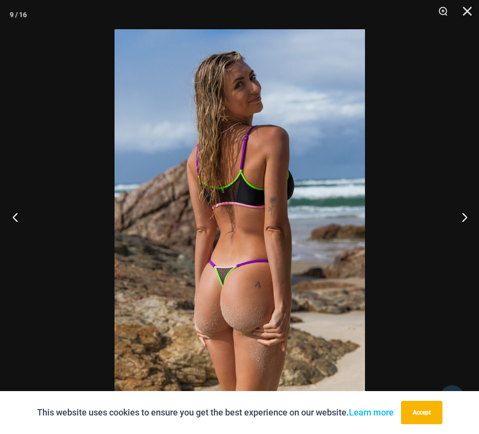
click at [17, 218] on button "Previous" at bounding box center [18, 216] width 37 height 49
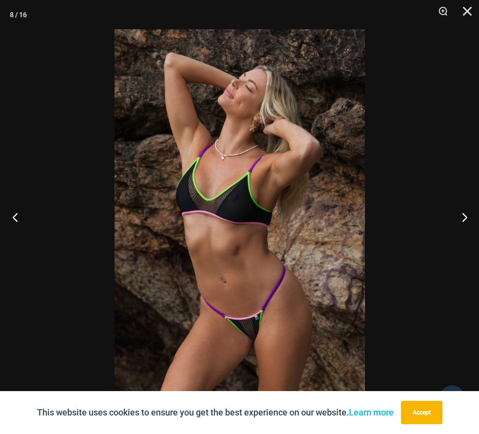
click at [17, 218] on button "Previous" at bounding box center [18, 216] width 37 height 49
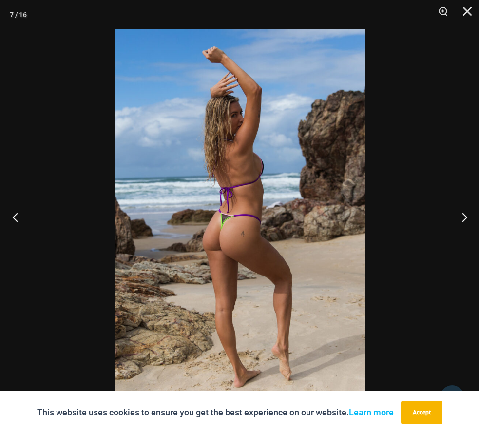
click at [17, 218] on button "Previous" at bounding box center [18, 216] width 37 height 49
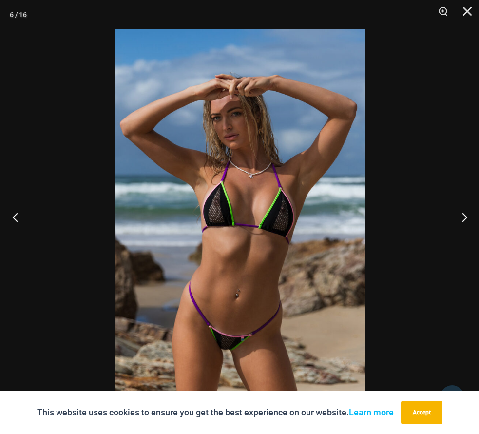
click at [17, 218] on button "Previous" at bounding box center [18, 216] width 37 height 49
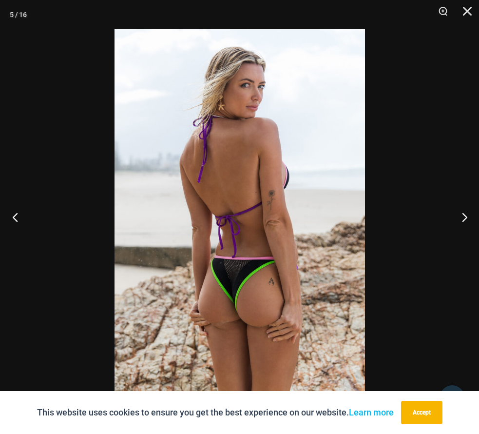
click at [17, 218] on button "Previous" at bounding box center [18, 216] width 37 height 49
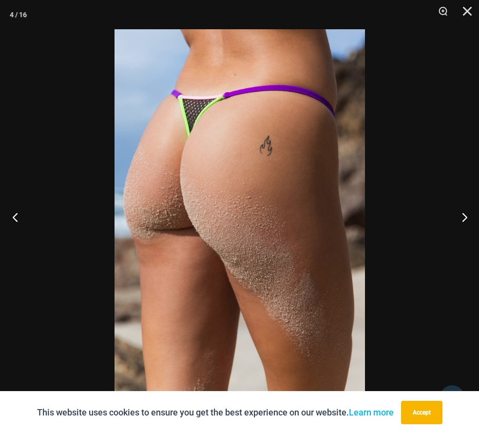
click at [17, 218] on button "Previous" at bounding box center [18, 216] width 37 height 49
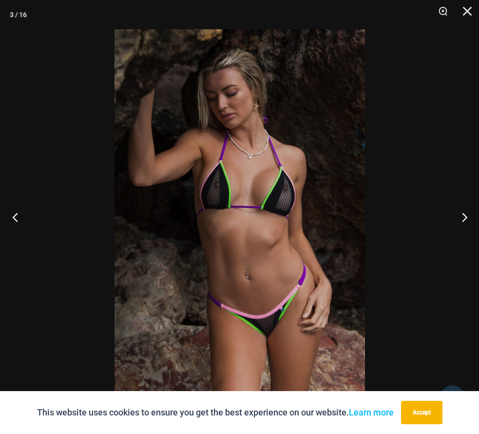
click at [17, 218] on button "Previous" at bounding box center [18, 216] width 37 height 49
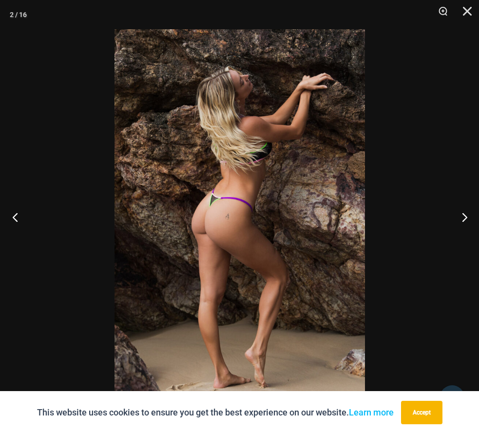
click at [17, 218] on button "Previous" at bounding box center [18, 216] width 37 height 49
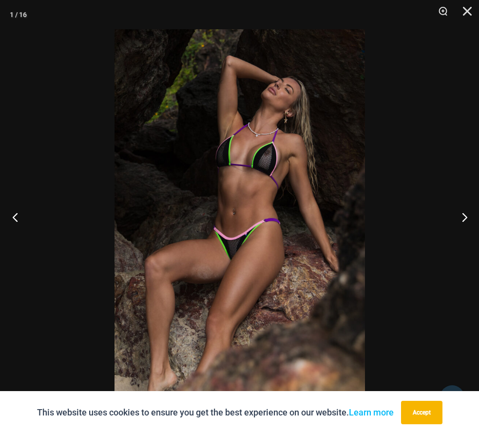
click at [17, 217] on button "Previous" at bounding box center [18, 216] width 37 height 49
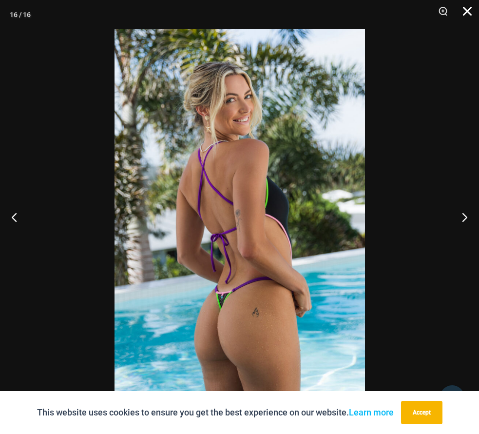
click at [467, 10] on button "Close" at bounding box center [464, 14] width 24 height 29
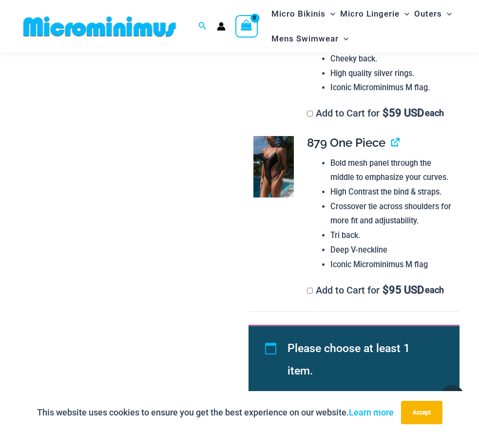
scroll to position [1032, 0]
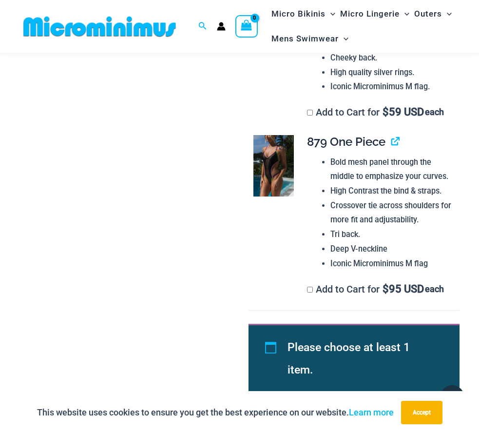
click at [280, 189] on img at bounding box center [273, 165] width 41 height 61
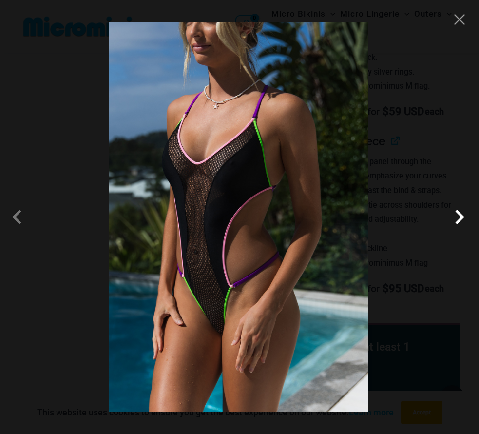
click at [461, 212] on span at bounding box center [459, 216] width 29 height 29
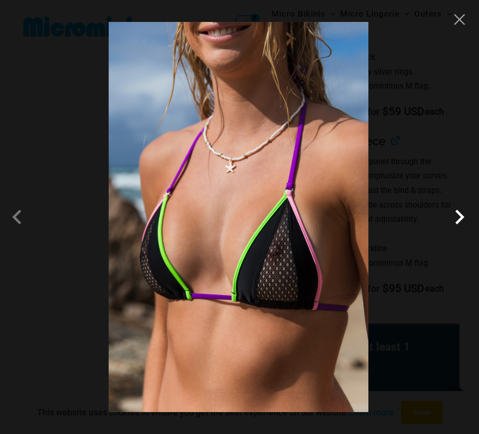
click at [461, 212] on span at bounding box center [459, 216] width 29 height 29
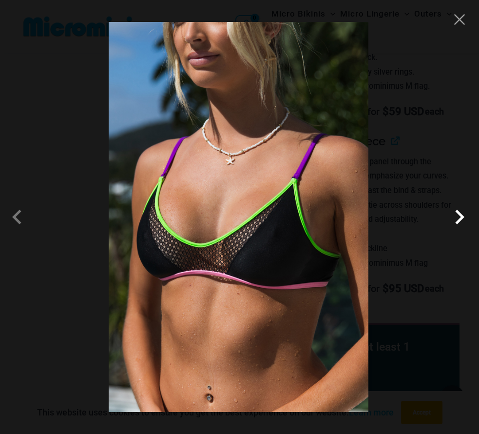
click at [461, 212] on span at bounding box center [459, 216] width 29 height 29
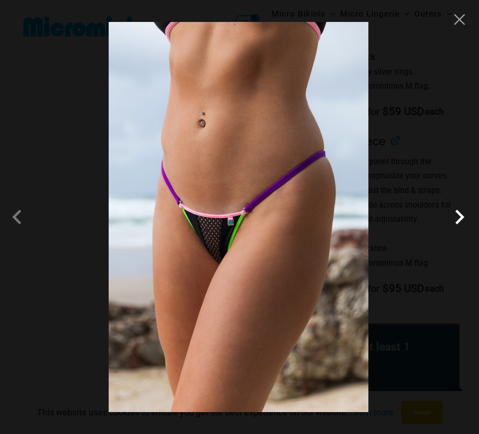
click at [461, 212] on span at bounding box center [459, 216] width 29 height 29
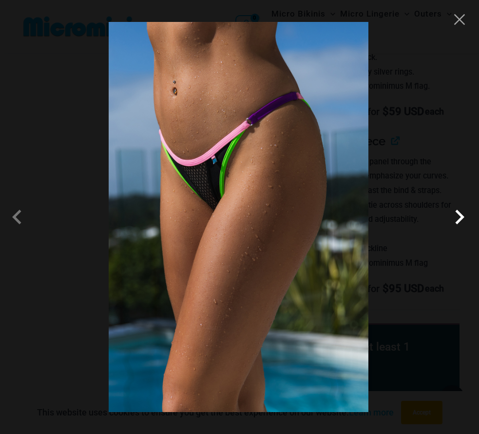
click at [461, 212] on span at bounding box center [459, 216] width 29 height 29
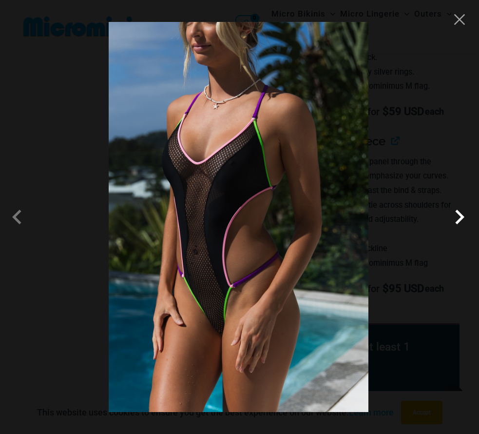
click at [461, 212] on span at bounding box center [459, 216] width 29 height 29
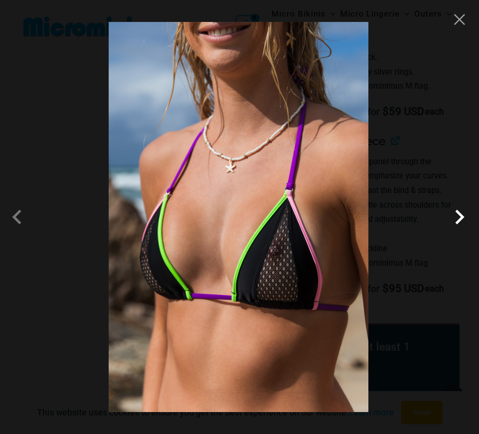
click at [461, 212] on span at bounding box center [459, 216] width 29 height 29
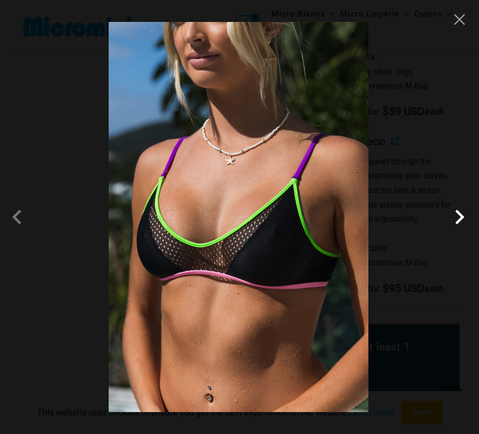
click at [461, 212] on span at bounding box center [459, 216] width 29 height 29
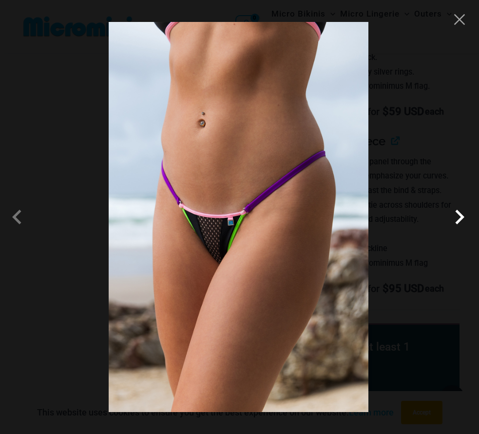
click at [461, 212] on span at bounding box center [459, 216] width 29 height 29
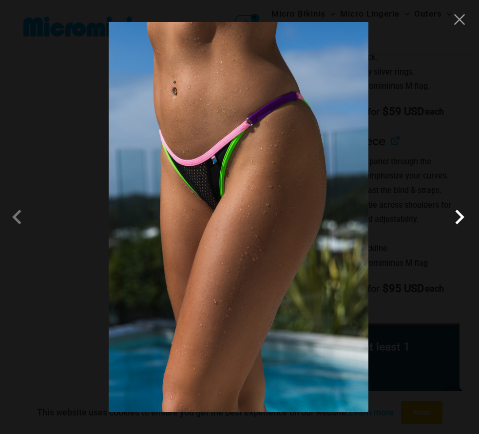
click at [461, 212] on span at bounding box center [459, 216] width 29 height 29
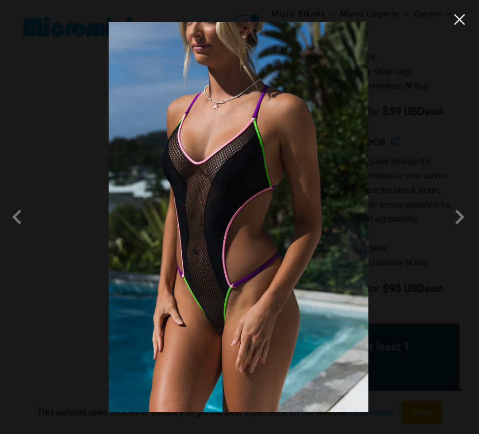
click at [463, 22] on button "Close" at bounding box center [459, 19] width 15 height 15
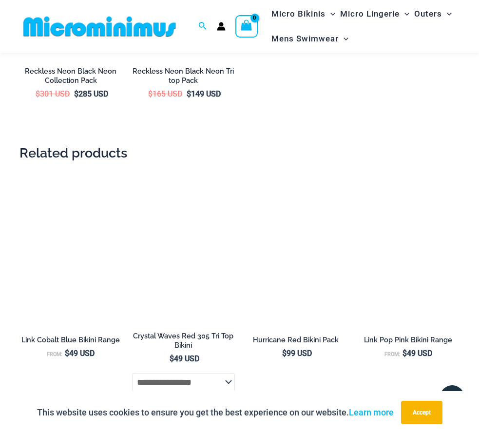
scroll to position [2030, 0]
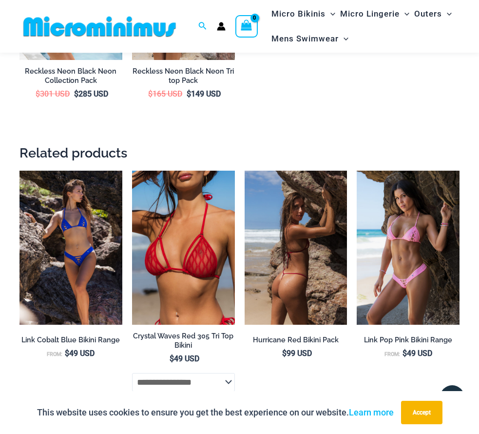
click at [296, 287] on img at bounding box center [296, 248] width 103 height 154
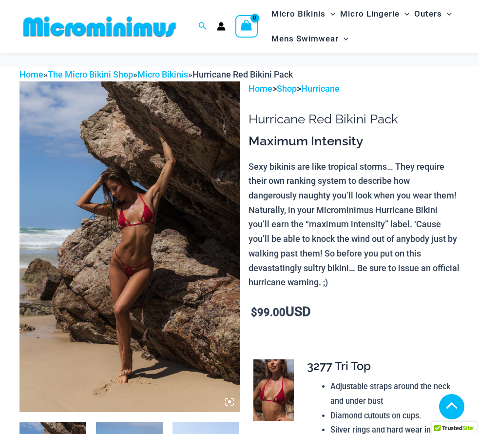
scroll to position [243, 0]
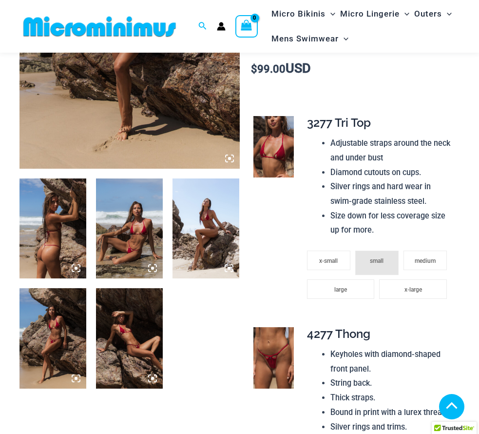
click at [47, 232] on img at bounding box center [52, 228] width 67 height 100
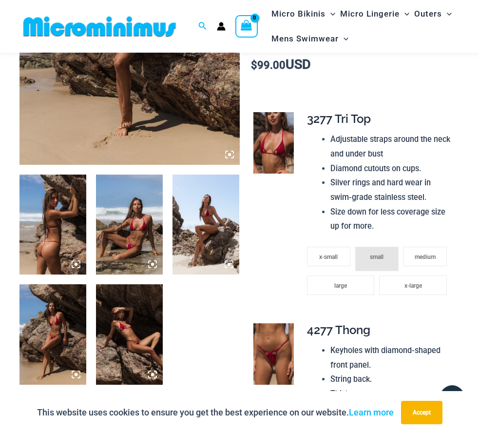
click at [58, 231] on img at bounding box center [52, 224] width 67 height 100
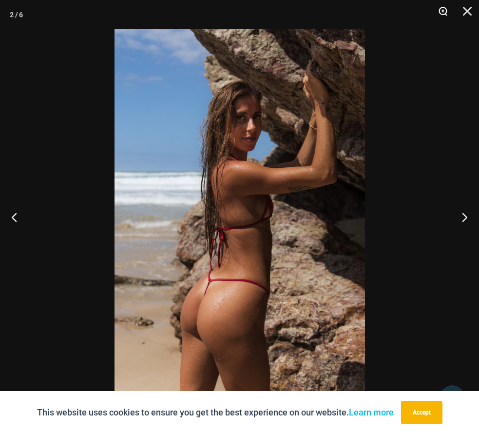
click at [442, 10] on button "Zoom" at bounding box center [439, 14] width 24 height 29
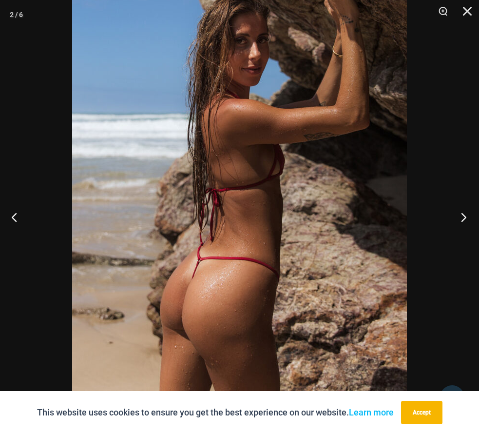
click at [464, 218] on button "Next" at bounding box center [460, 216] width 37 height 49
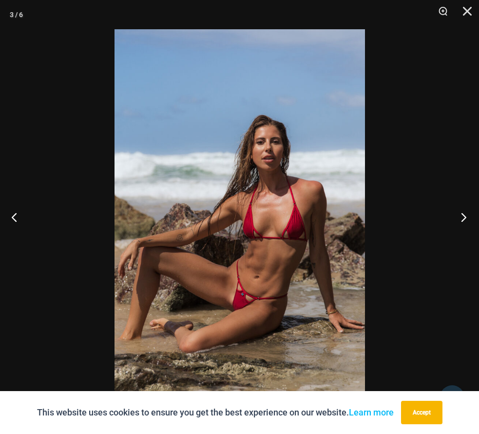
click at [463, 217] on button "Next" at bounding box center [460, 216] width 37 height 49
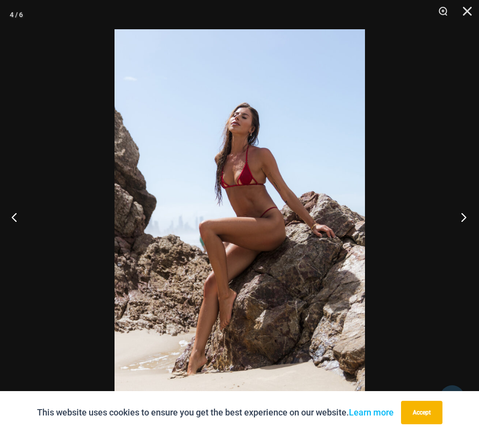
click at [463, 217] on button "Next" at bounding box center [460, 216] width 37 height 49
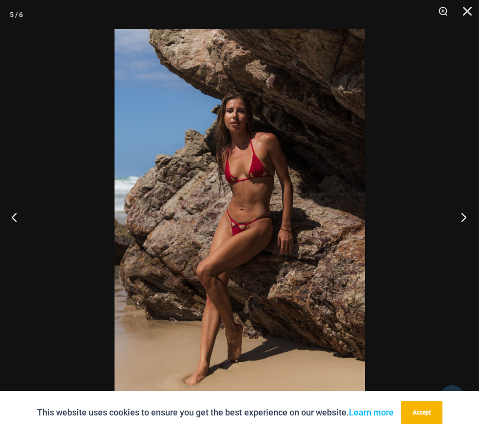
click at [463, 217] on button "Next" at bounding box center [460, 216] width 37 height 49
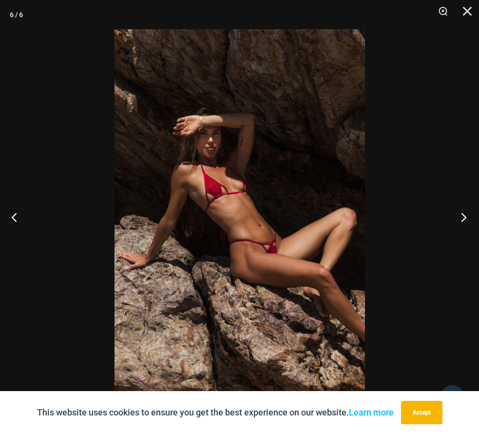
click at [463, 217] on button "Next" at bounding box center [460, 216] width 37 height 49
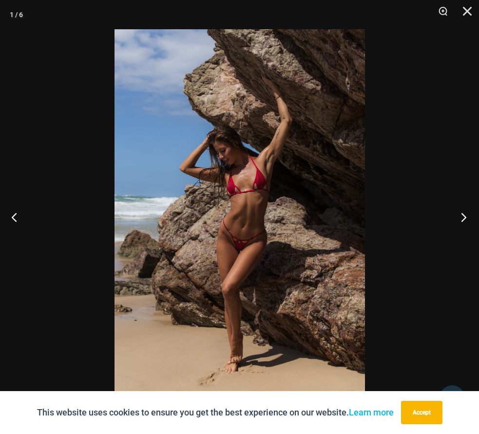
click at [463, 217] on button "Next" at bounding box center [460, 216] width 37 height 49
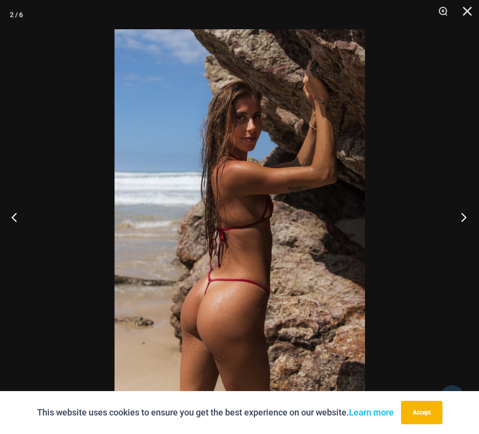
click at [463, 217] on button "Next" at bounding box center [460, 216] width 37 height 49
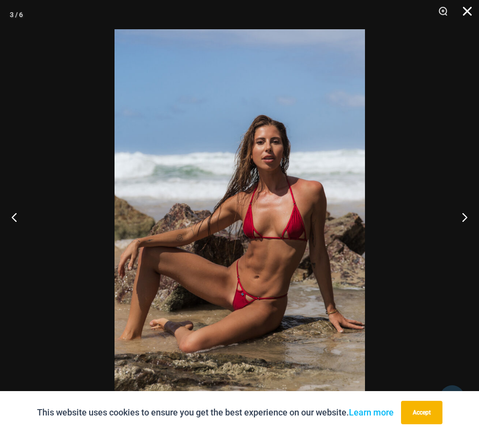
click at [467, 11] on button "Close" at bounding box center [464, 14] width 24 height 29
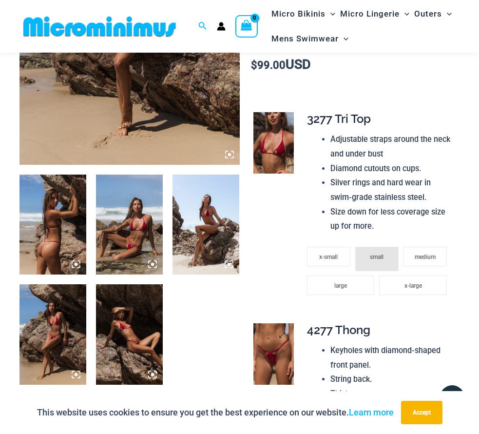
click at [280, 349] on img at bounding box center [273, 353] width 41 height 61
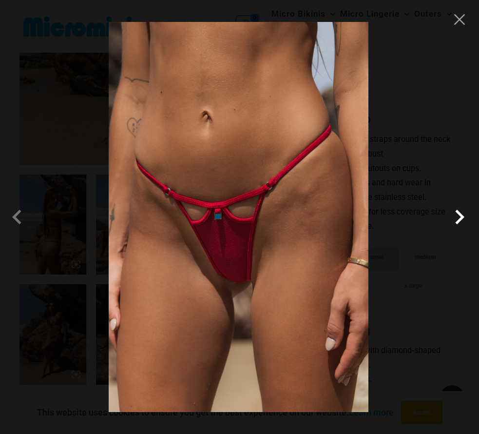
click at [460, 215] on span at bounding box center [459, 216] width 29 height 29
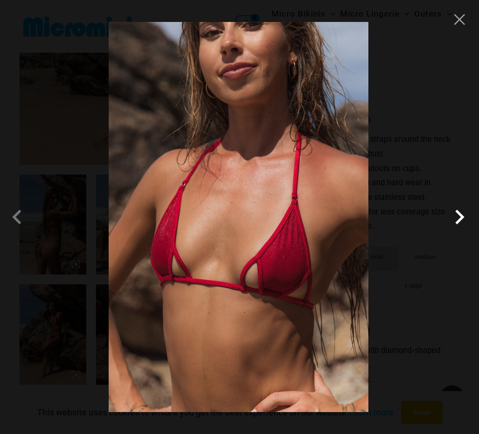
click at [460, 215] on span at bounding box center [459, 216] width 29 height 29
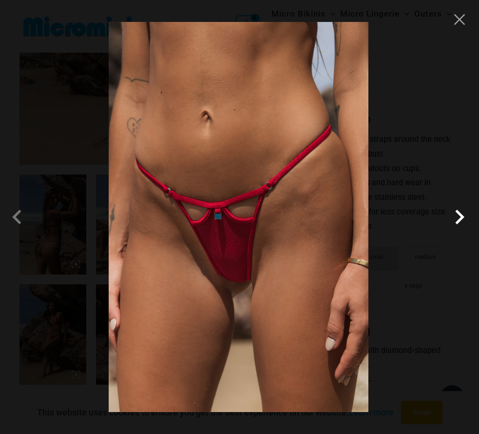
click at [460, 215] on span at bounding box center [459, 216] width 29 height 29
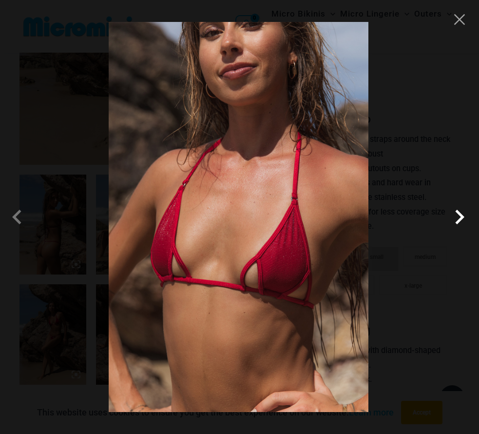
click at [460, 215] on span at bounding box center [459, 216] width 29 height 29
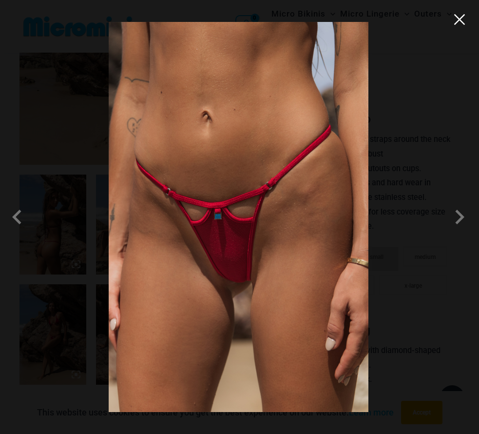
click at [461, 20] on button "Close" at bounding box center [459, 19] width 15 height 15
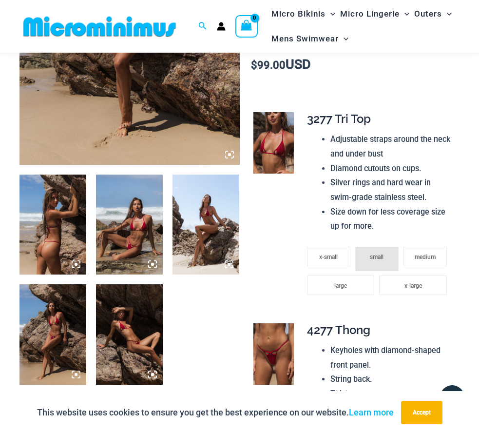
scroll to position [248, 0]
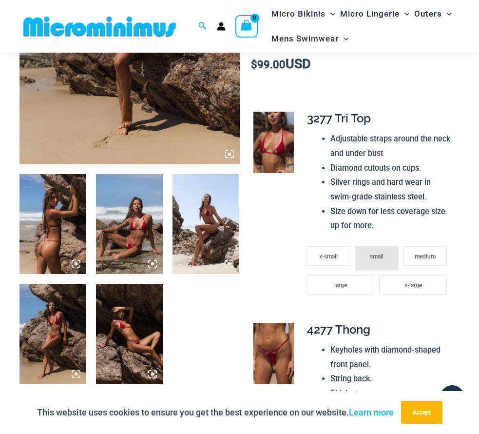
click at [274, 149] on img at bounding box center [273, 142] width 41 height 61
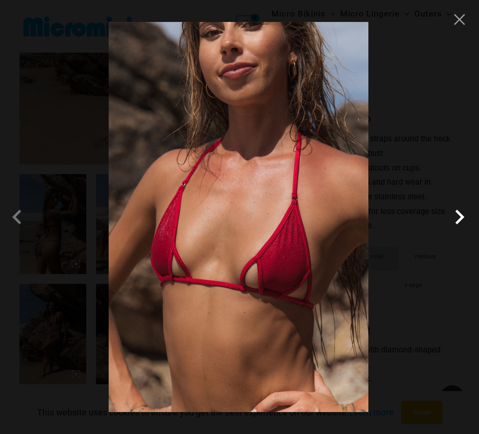
click at [457, 218] on span at bounding box center [459, 216] width 29 height 29
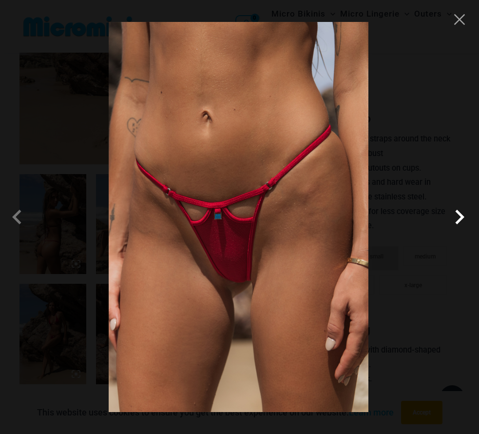
click at [457, 218] on span at bounding box center [459, 216] width 29 height 29
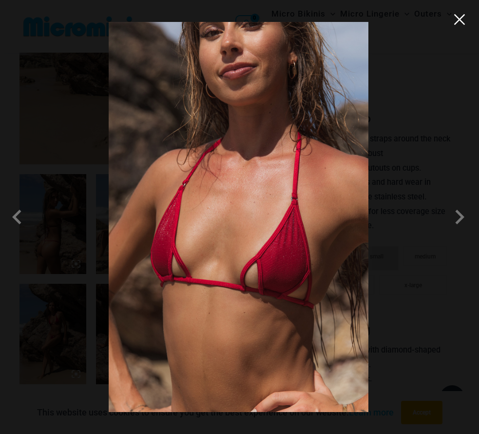
click at [461, 20] on button "Close" at bounding box center [459, 19] width 15 height 15
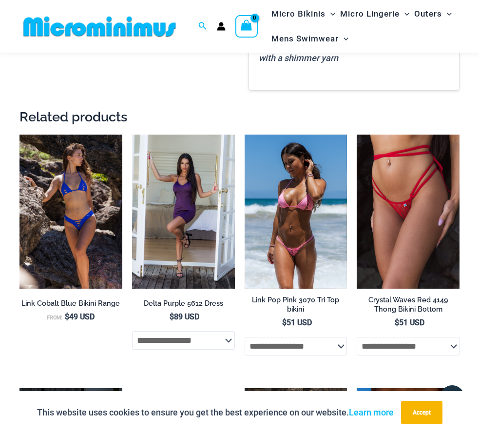
scroll to position [1215, 0]
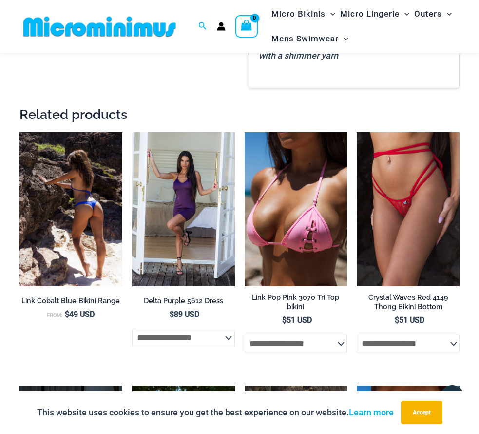
click at [83, 178] on img at bounding box center [70, 209] width 103 height 154
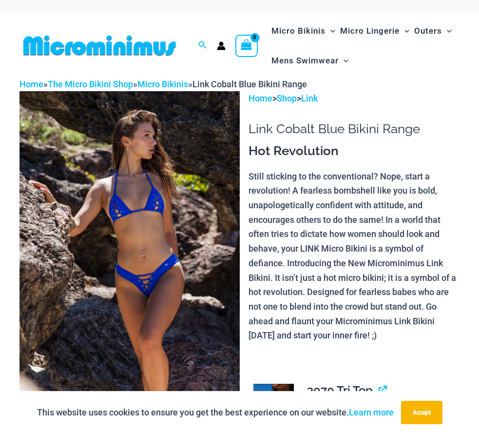
click at [154, 233] on img at bounding box center [129, 256] width 220 height 330
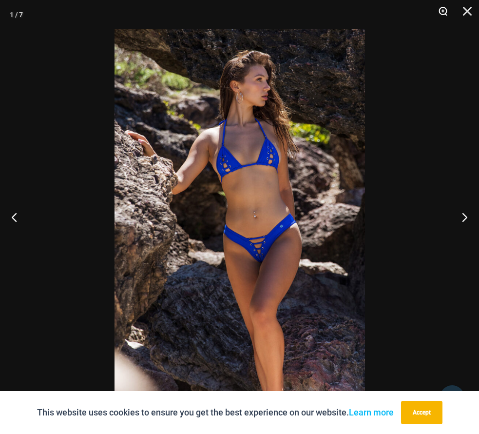
click at [443, 10] on button "Zoom" at bounding box center [439, 14] width 24 height 29
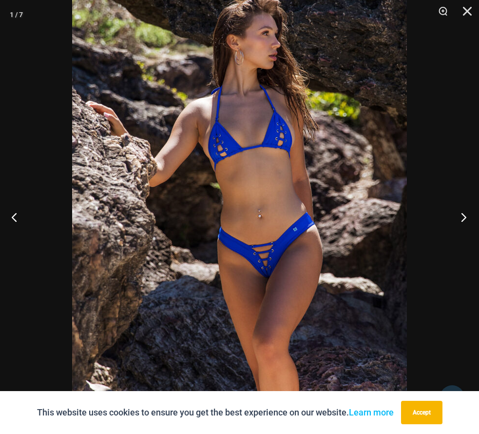
click at [461, 217] on button "Next" at bounding box center [460, 216] width 37 height 49
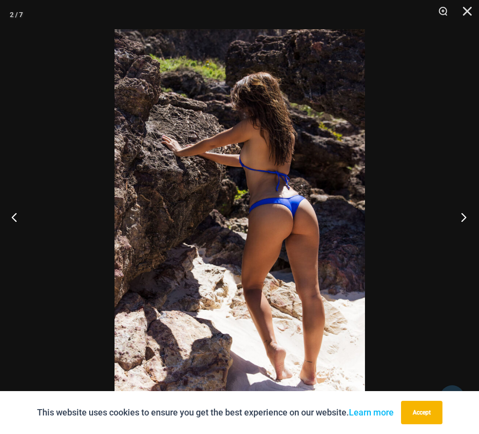
click at [461, 217] on button "Next" at bounding box center [460, 216] width 37 height 49
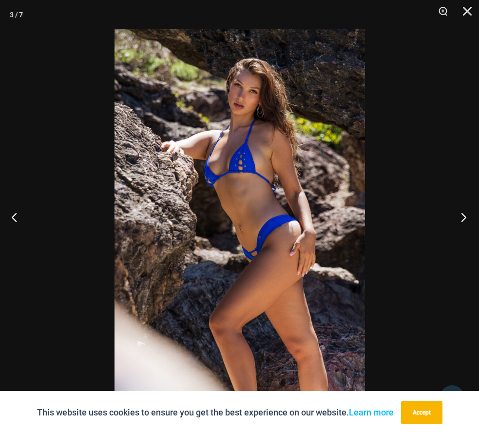
click at [461, 217] on button "Next" at bounding box center [460, 216] width 37 height 49
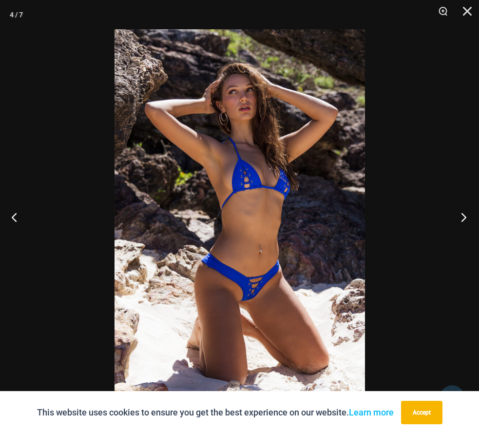
click at [463, 217] on button "Next" at bounding box center [460, 216] width 37 height 49
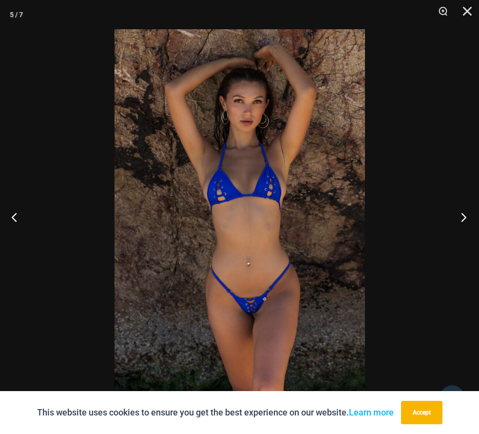
click at [463, 217] on button "Next" at bounding box center [460, 216] width 37 height 49
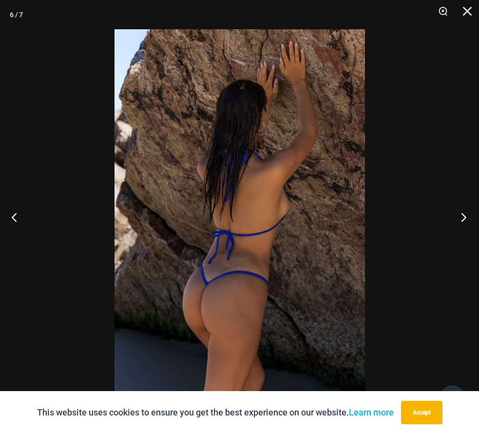
click at [463, 217] on button "Next" at bounding box center [460, 216] width 37 height 49
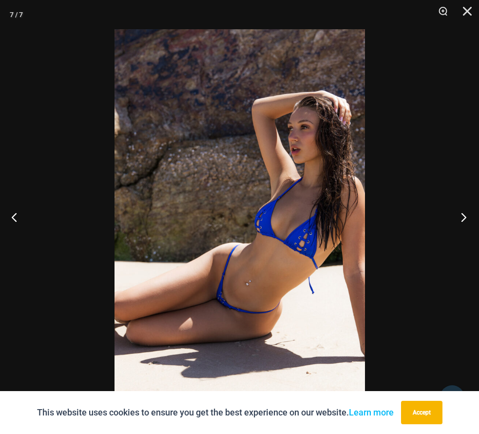
click at [463, 217] on button "Next" at bounding box center [460, 216] width 37 height 49
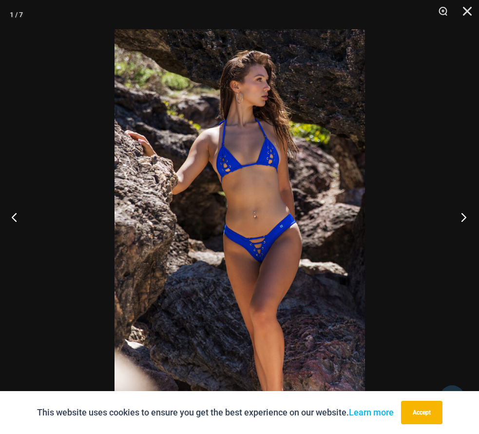
click at [463, 217] on button "Next" at bounding box center [460, 216] width 37 height 49
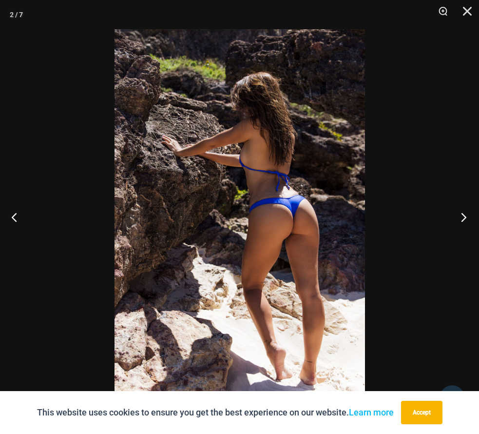
click at [463, 217] on button "Next" at bounding box center [460, 216] width 37 height 49
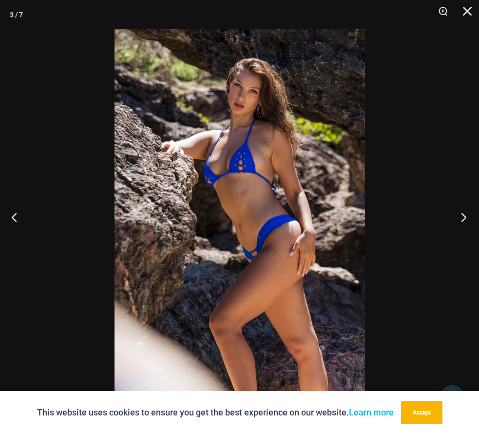
click at [463, 217] on button "Next" at bounding box center [460, 216] width 37 height 49
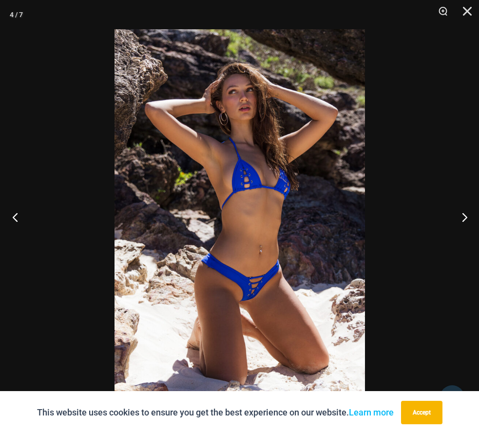
click at [16, 218] on button "Previous" at bounding box center [18, 216] width 37 height 49
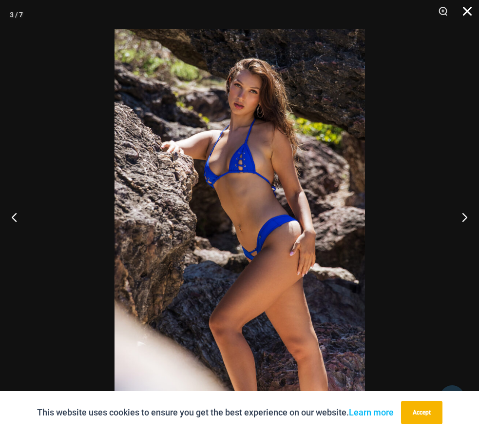
click at [467, 11] on button "Close" at bounding box center [464, 14] width 24 height 29
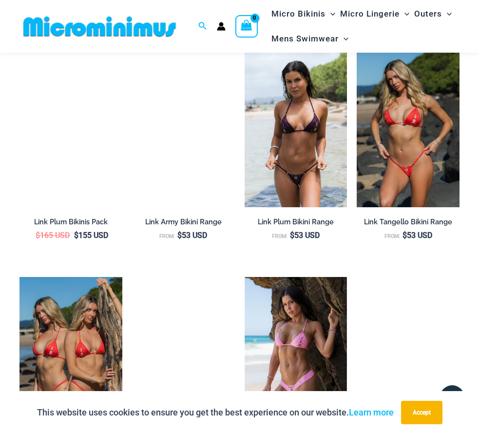
scroll to position [1312, 0]
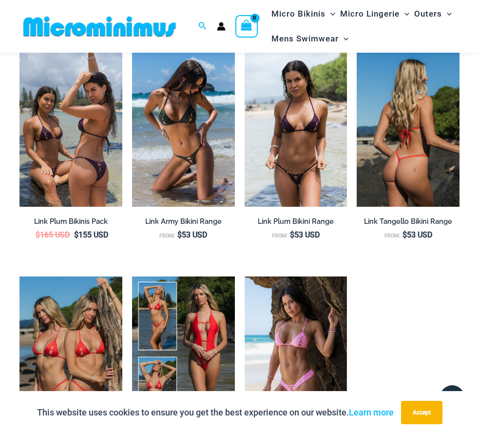
click at [419, 154] on img at bounding box center [408, 129] width 103 height 154
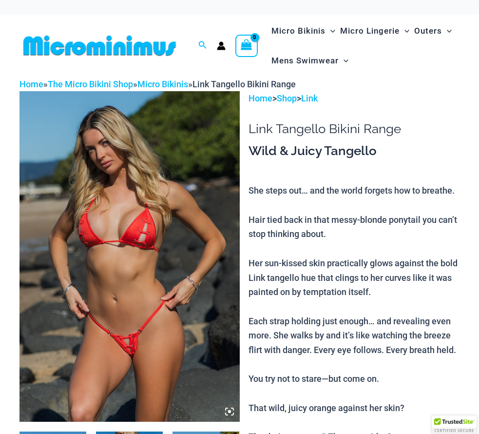
click at [108, 239] on img at bounding box center [129, 256] width 220 height 330
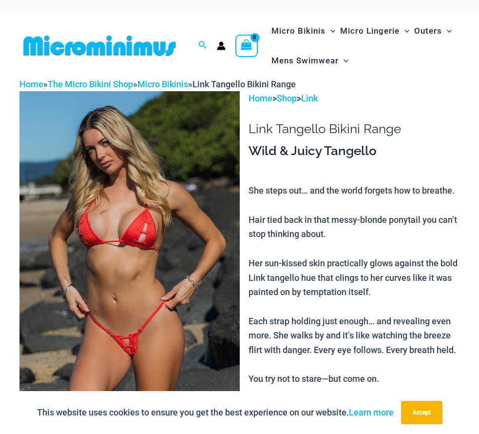
click at [125, 259] on img at bounding box center [129, 256] width 220 height 330
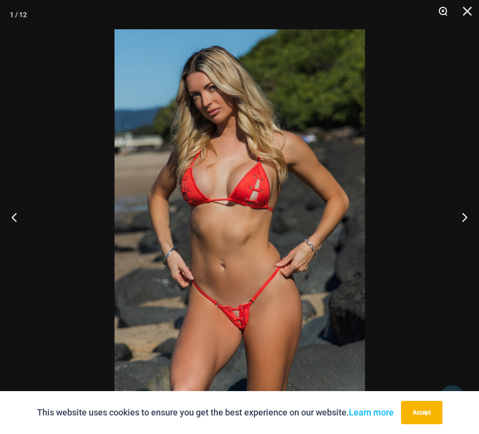
click at [442, 11] on button "Zoom" at bounding box center [439, 14] width 24 height 29
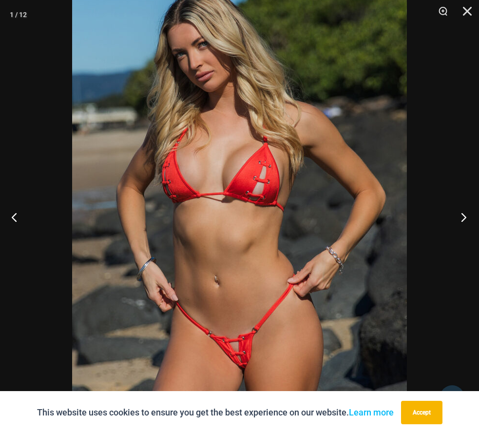
click at [461, 218] on button "Next" at bounding box center [460, 216] width 37 height 49
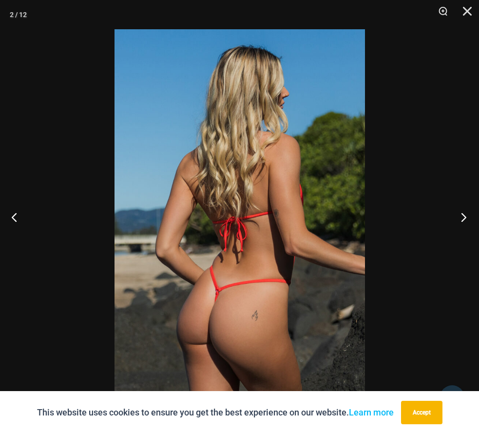
click at [461, 218] on button "Next" at bounding box center [460, 216] width 37 height 49
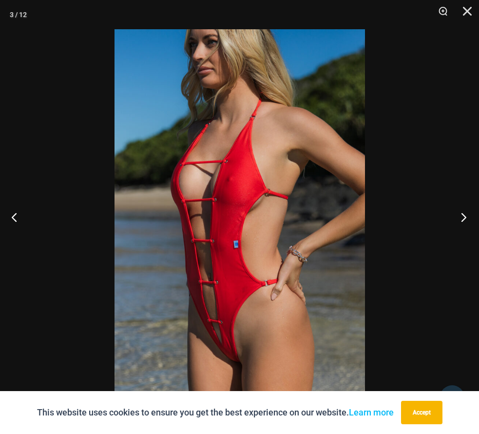
click at [460, 218] on button "Next" at bounding box center [460, 216] width 37 height 49
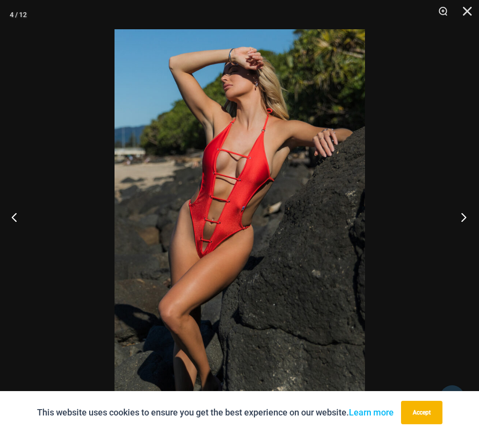
click at [460, 218] on button "Next" at bounding box center [460, 216] width 37 height 49
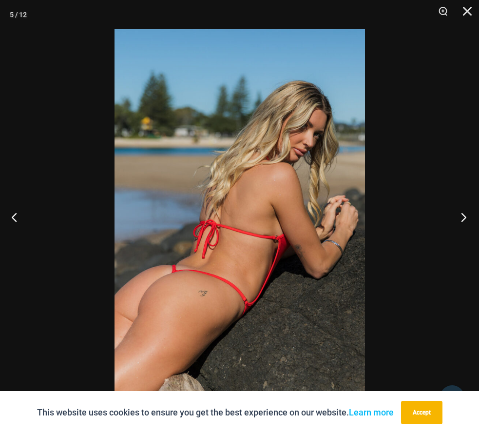
click at [460, 218] on button "Next" at bounding box center [460, 216] width 37 height 49
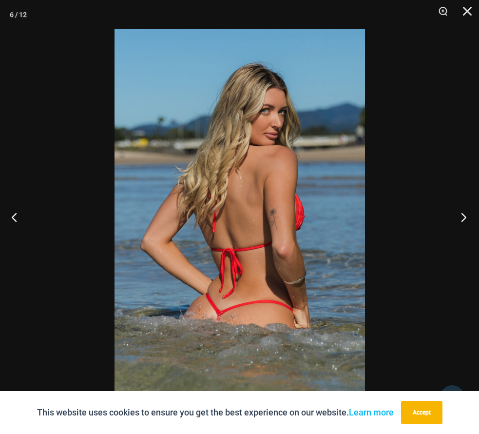
click at [460, 218] on button "Next" at bounding box center [460, 216] width 37 height 49
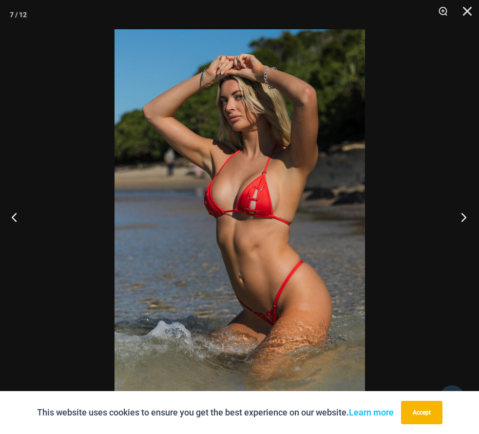
click at [460, 218] on button "Next" at bounding box center [460, 216] width 37 height 49
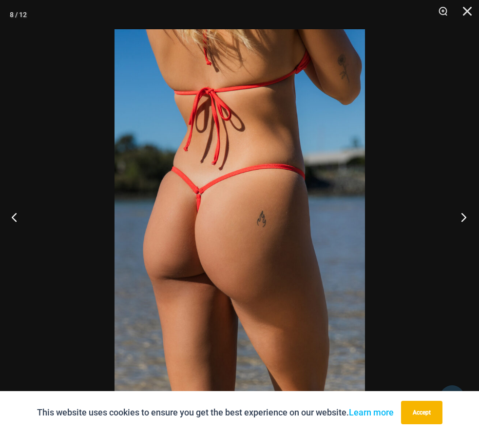
click at [460, 218] on button "Next" at bounding box center [460, 216] width 37 height 49
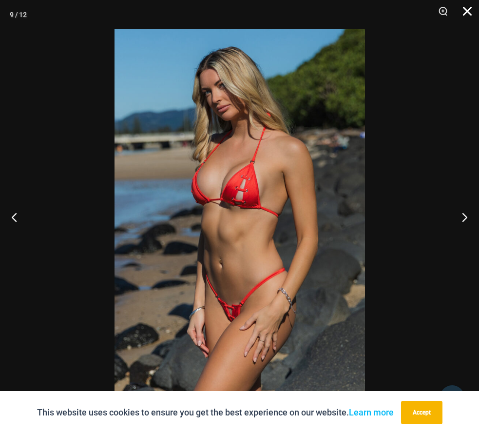
click at [466, 11] on button "Close" at bounding box center [464, 14] width 24 height 29
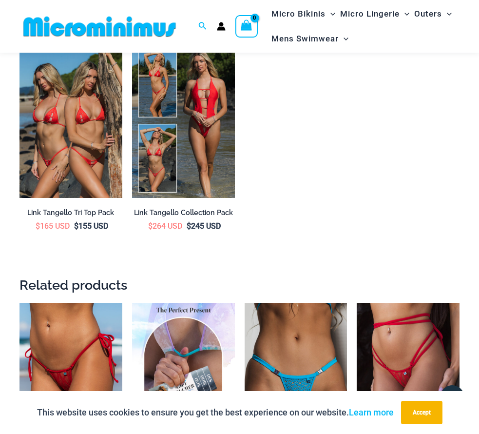
scroll to position [1745, 0]
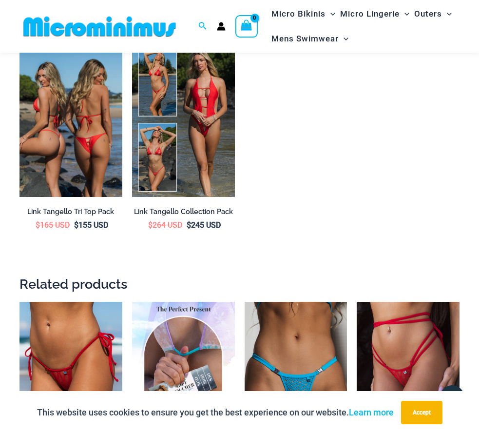
click at [85, 181] on img at bounding box center [70, 119] width 103 height 154
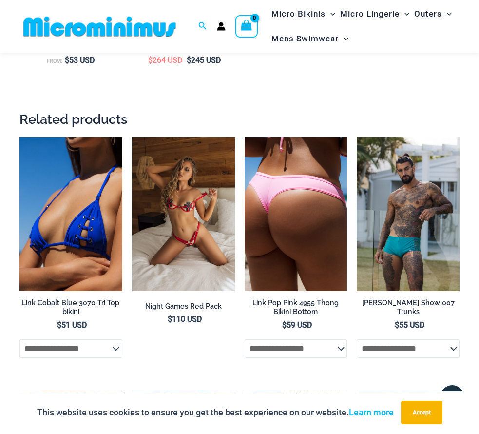
scroll to position [1967, 0]
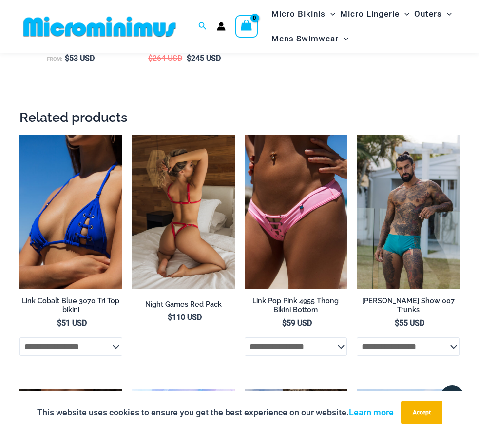
click at [186, 201] on img at bounding box center [183, 212] width 103 height 154
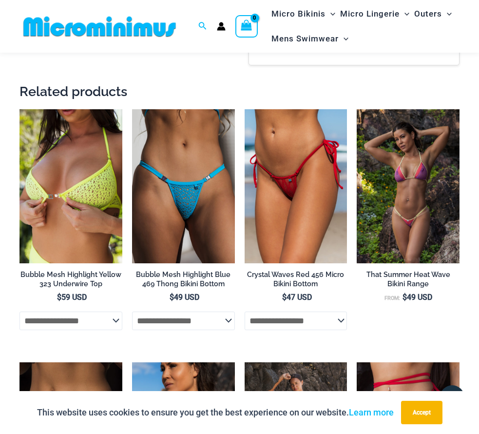
scroll to position [1264, 0]
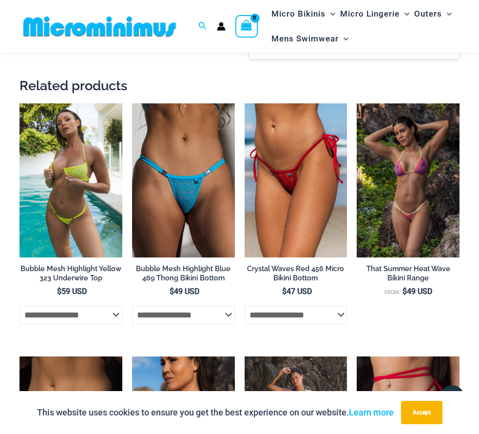
click at [55, 179] on img at bounding box center [70, 180] width 103 height 154
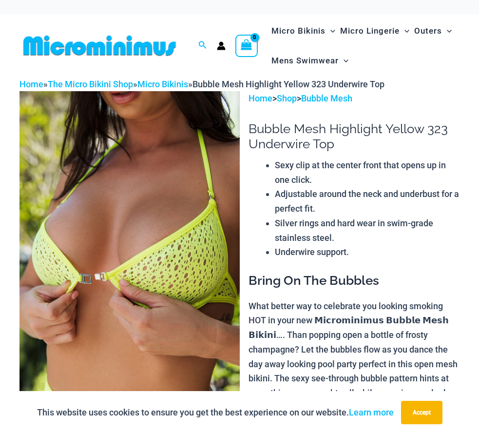
click at [106, 240] on img at bounding box center [129, 256] width 220 height 330
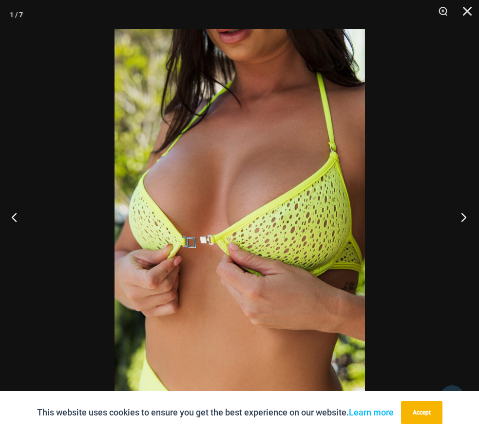
click at [464, 219] on button "Next" at bounding box center [460, 216] width 37 height 49
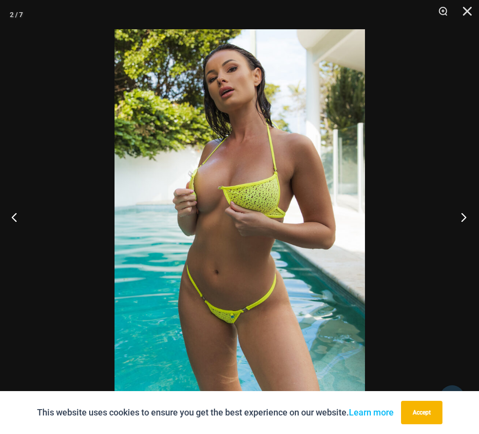
click at [464, 219] on button "Next" at bounding box center [460, 216] width 37 height 49
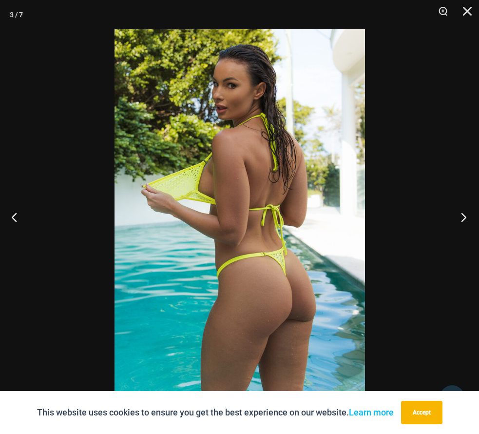
click at [464, 219] on button "Next" at bounding box center [460, 216] width 37 height 49
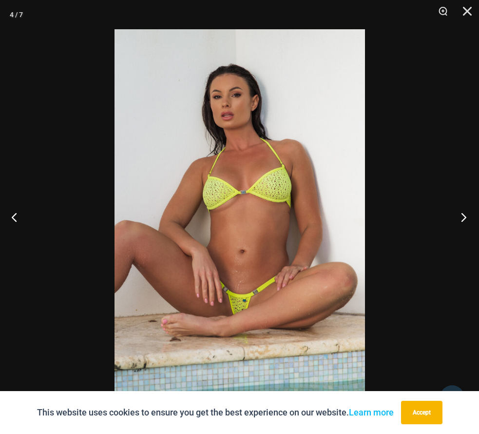
click at [464, 219] on button "Next" at bounding box center [460, 216] width 37 height 49
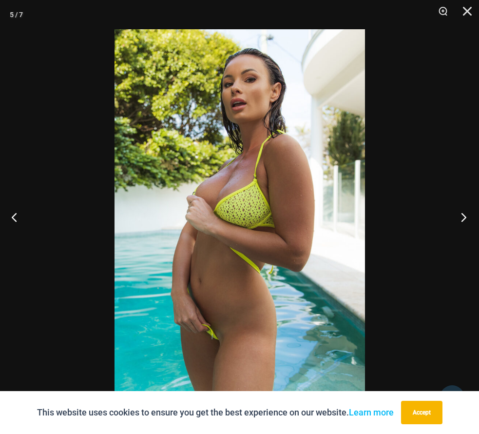
click at [464, 219] on button "Next" at bounding box center [460, 216] width 37 height 49
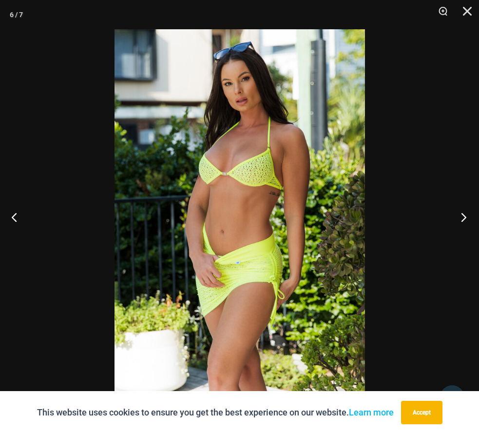
click at [464, 219] on button "Next" at bounding box center [460, 216] width 37 height 49
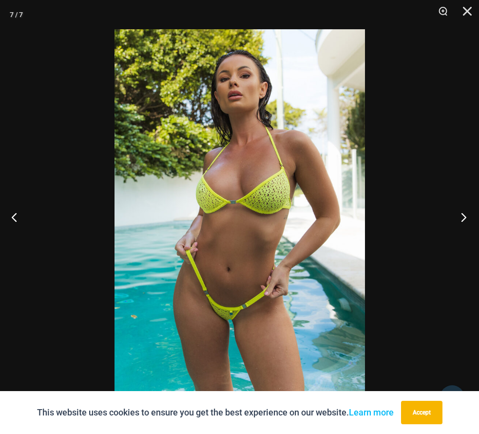
click at [464, 219] on button "Next" at bounding box center [460, 216] width 37 height 49
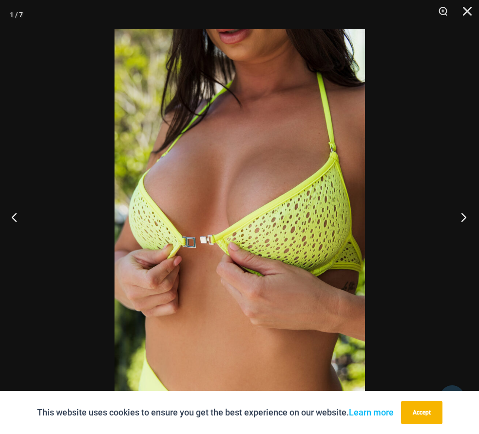
click at [464, 219] on button "Next" at bounding box center [460, 216] width 37 height 49
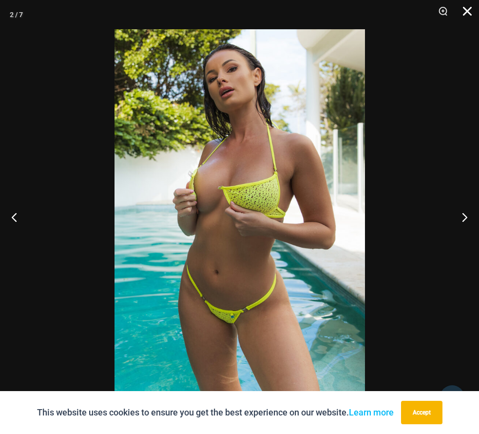
click at [467, 14] on button "Close" at bounding box center [464, 14] width 24 height 29
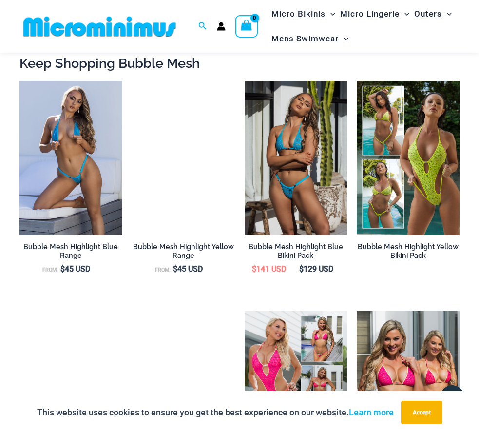
scroll to position [846, 0]
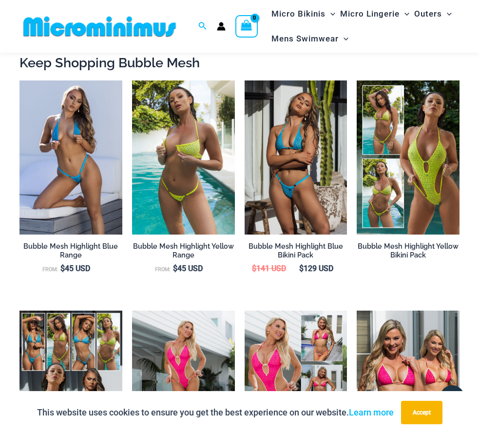
click at [288, 157] on img at bounding box center [296, 157] width 103 height 154
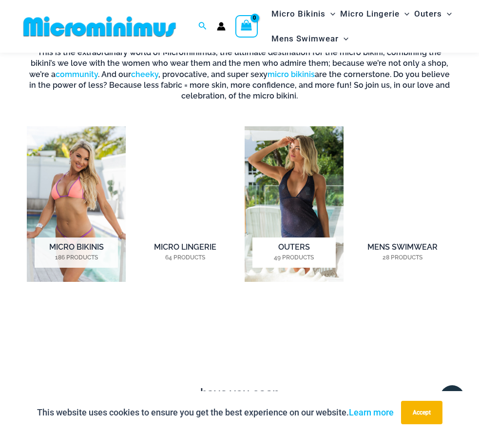
scroll to position [540, 0]
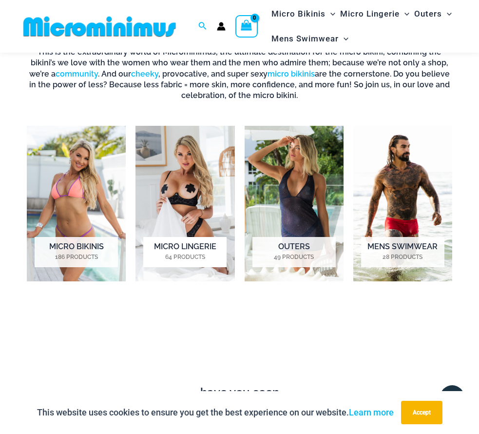
click at [201, 211] on img "Visit product category Micro Lingerie" at bounding box center [184, 203] width 99 height 155
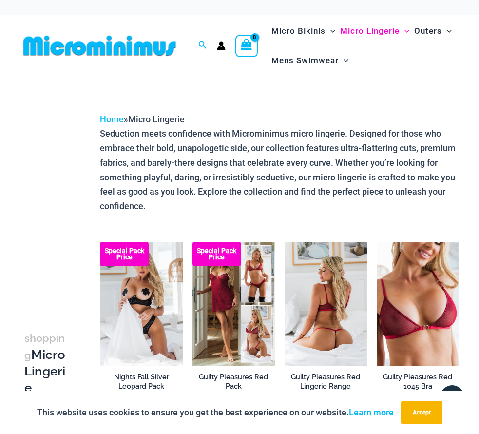
click at [326, 316] on img at bounding box center [326, 304] width 82 height 124
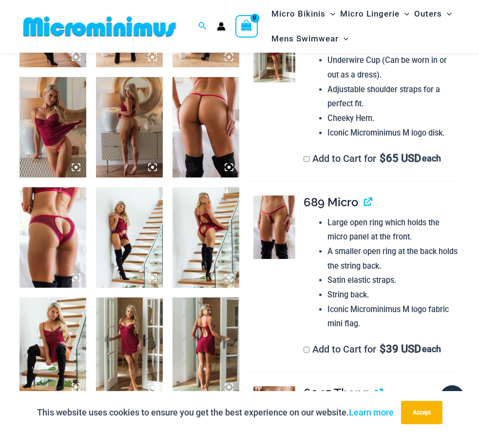
scroll to position [569, 0]
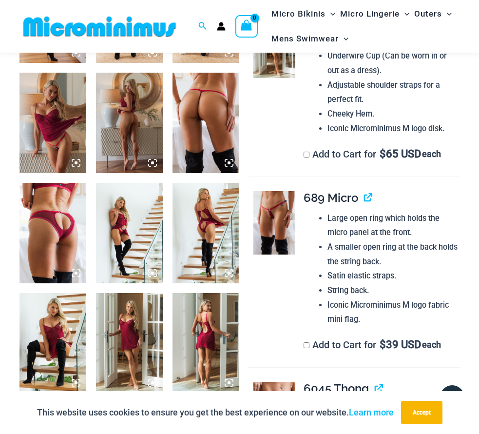
click at [269, 222] on img at bounding box center [274, 222] width 42 height 63
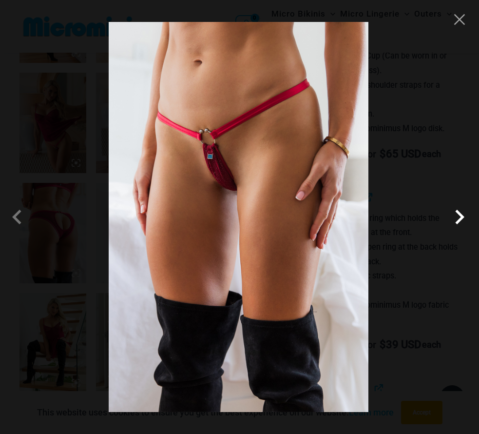
click at [457, 220] on span at bounding box center [459, 216] width 29 height 29
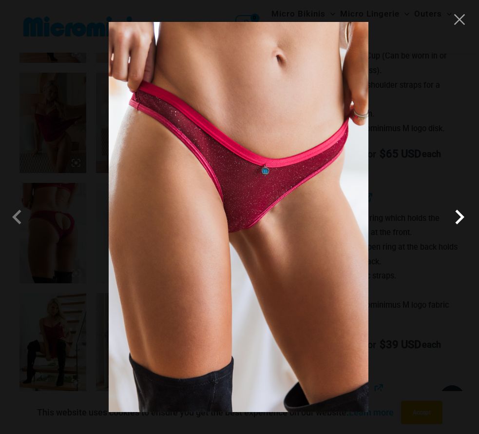
click at [457, 220] on span at bounding box center [459, 216] width 29 height 29
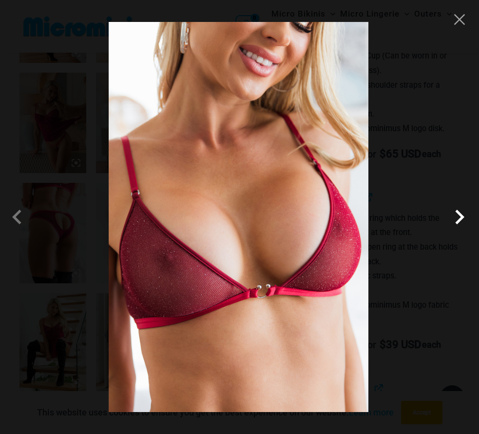
click at [458, 220] on span at bounding box center [459, 216] width 29 height 29
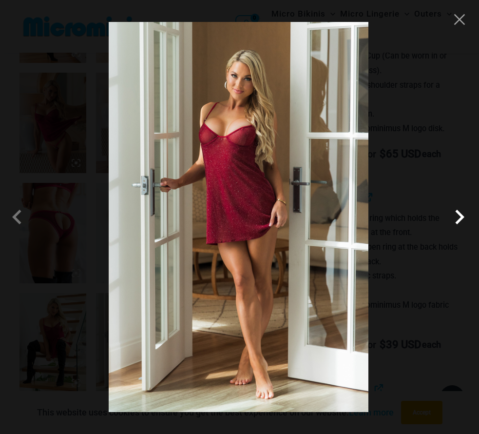
click at [458, 220] on span at bounding box center [459, 216] width 29 height 29
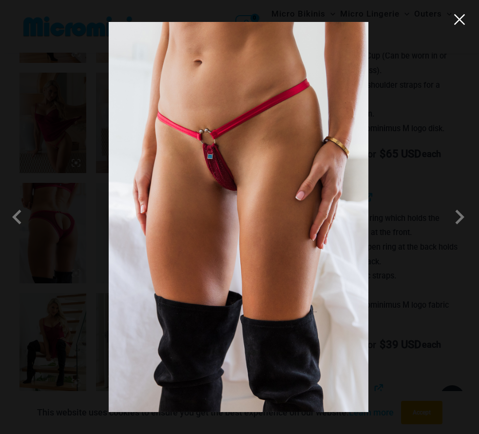
click at [460, 18] on button "Close" at bounding box center [459, 19] width 15 height 15
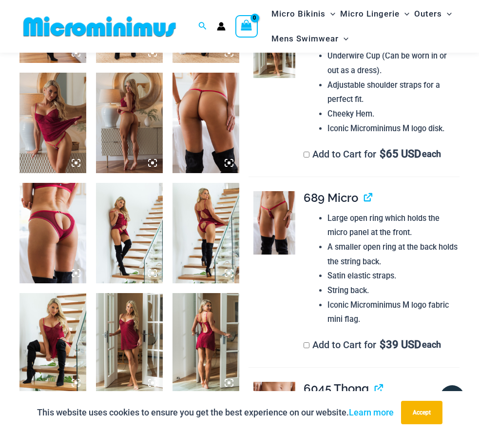
click at [200, 133] on img at bounding box center [206, 123] width 67 height 100
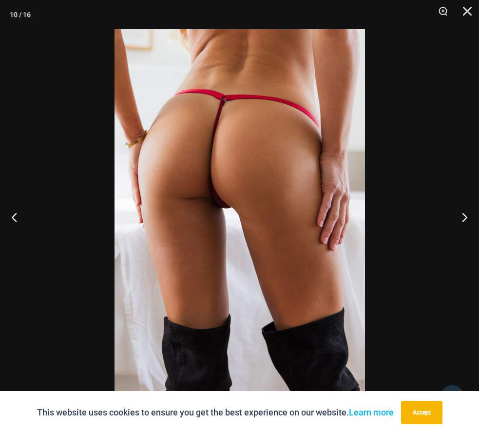
click at [290, 143] on img at bounding box center [240, 216] width 250 height 375
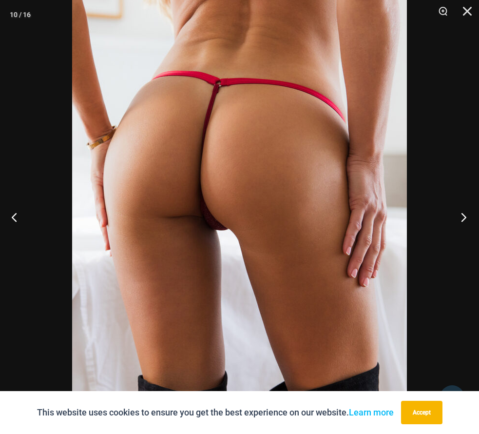
click at [463, 217] on button "Next" at bounding box center [460, 216] width 37 height 49
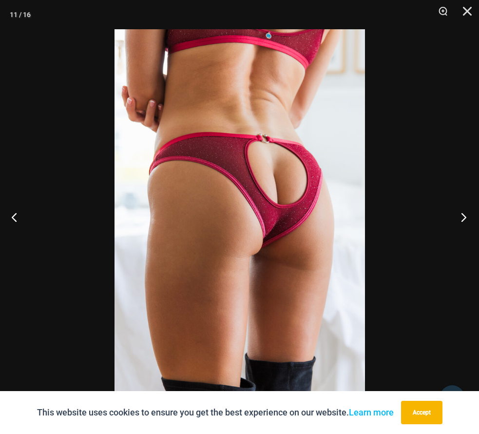
click at [463, 217] on button "Next" at bounding box center [460, 216] width 37 height 49
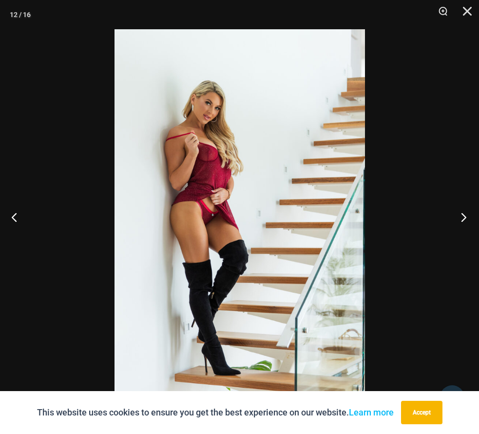
click at [463, 217] on button "Next" at bounding box center [460, 216] width 37 height 49
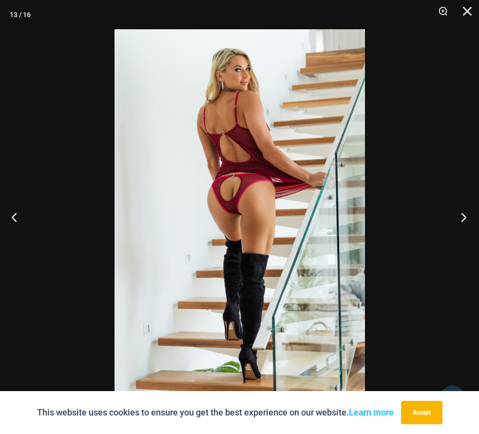
click at [463, 217] on button "Next" at bounding box center [460, 216] width 37 height 49
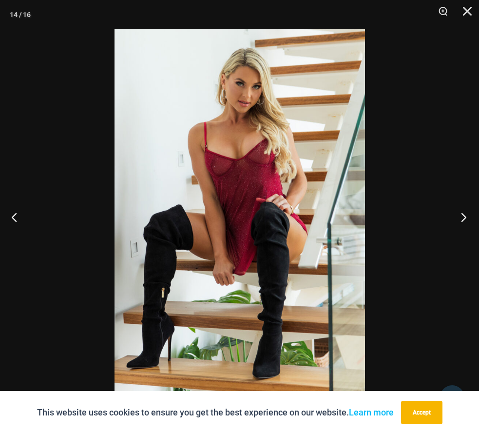
click at [463, 217] on button "Next" at bounding box center [460, 216] width 37 height 49
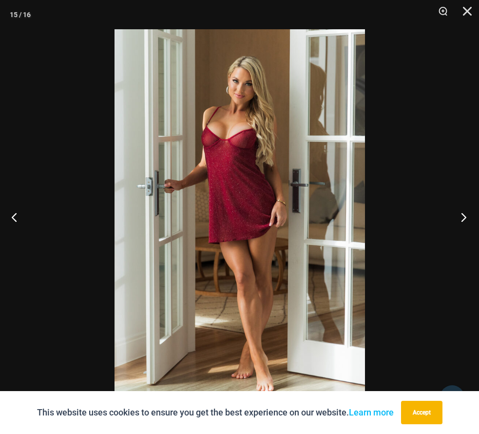
click at [463, 217] on button "Next" at bounding box center [460, 216] width 37 height 49
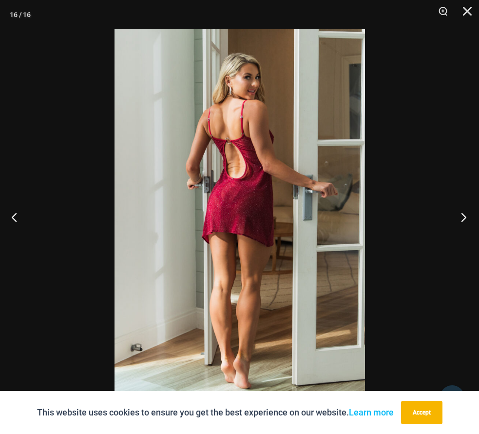
click at [463, 217] on button "Next" at bounding box center [460, 216] width 37 height 49
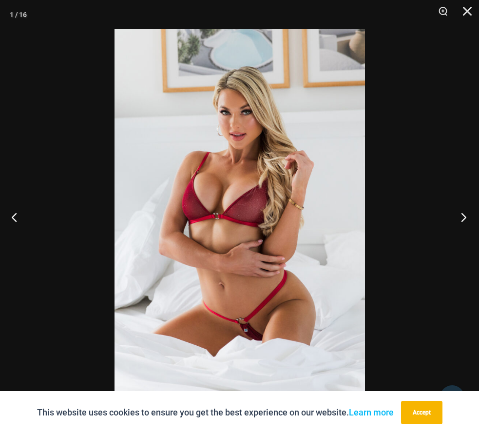
click at [463, 217] on button "Next" at bounding box center [460, 216] width 37 height 49
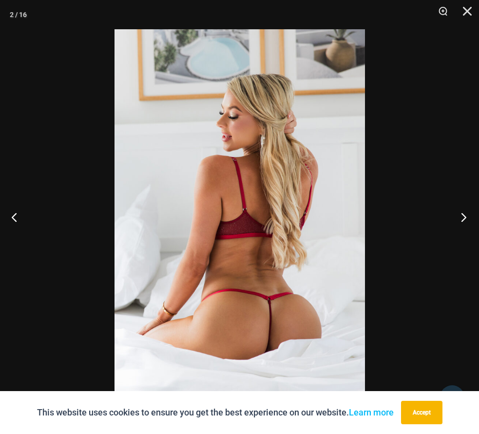
click at [463, 217] on button "Next" at bounding box center [460, 216] width 37 height 49
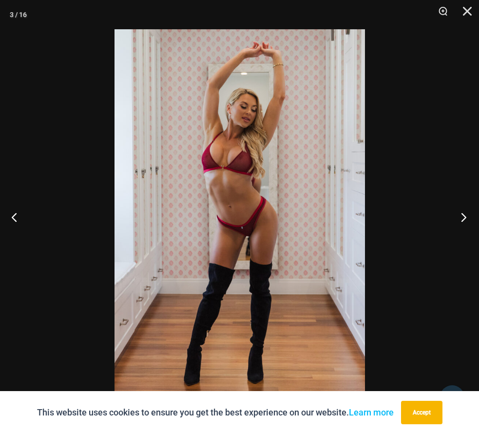
click at [463, 217] on button "Next" at bounding box center [460, 216] width 37 height 49
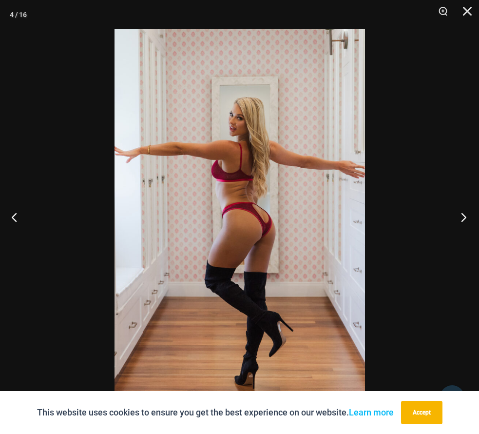
click at [463, 217] on button "Next" at bounding box center [460, 216] width 37 height 49
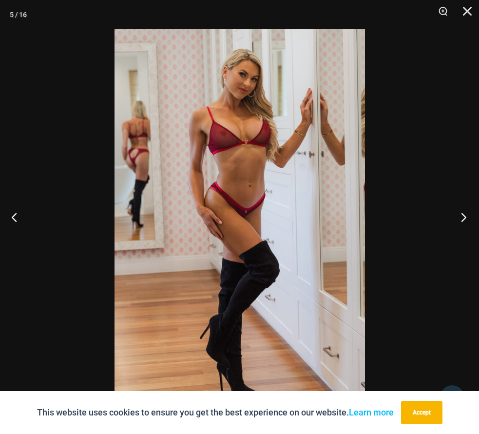
click at [463, 217] on button "Next" at bounding box center [460, 216] width 37 height 49
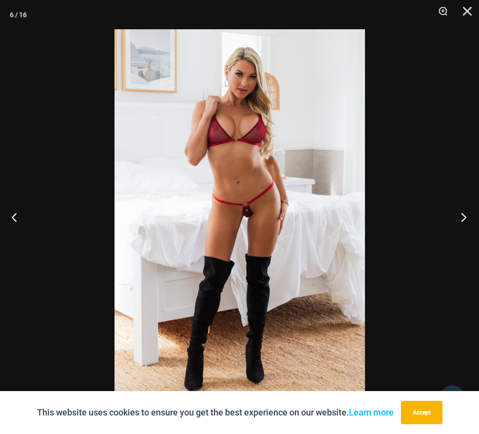
click at [463, 217] on button "Next" at bounding box center [460, 216] width 37 height 49
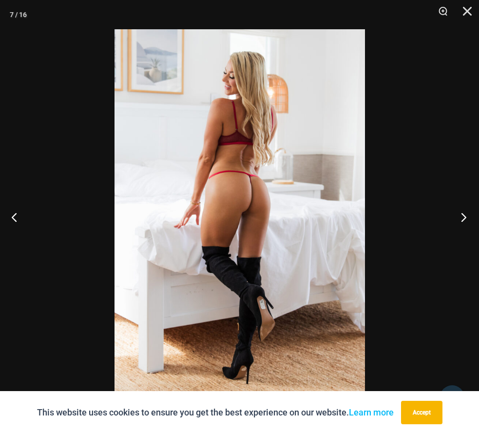
click at [464, 217] on button "Next" at bounding box center [460, 216] width 37 height 49
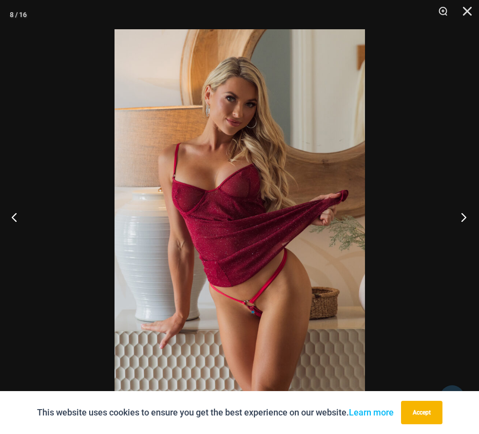
click at [464, 217] on button "Next" at bounding box center [460, 216] width 37 height 49
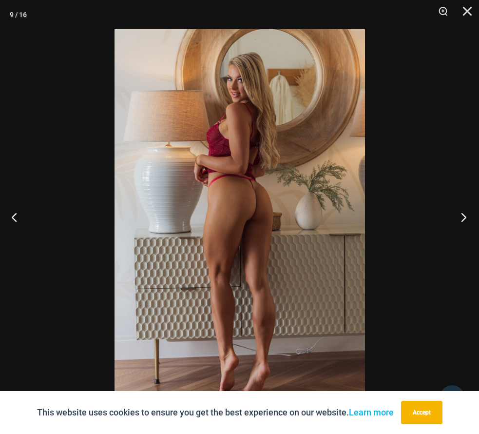
click at [464, 217] on button "Next" at bounding box center [460, 216] width 37 height 49
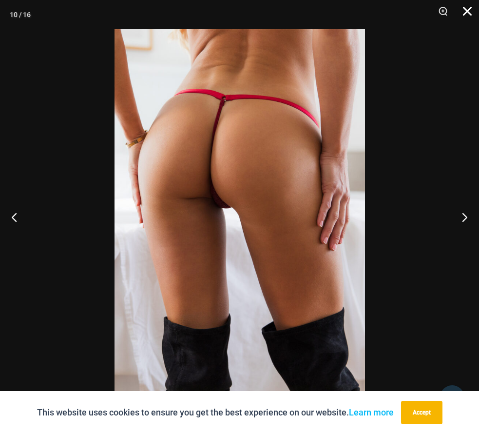
click at [468, 12] on button "Close" at bounding box center [464, 14] width 24 height 29
